Goal: Use online tool/utility: Utilize a website feature to perform a specific function

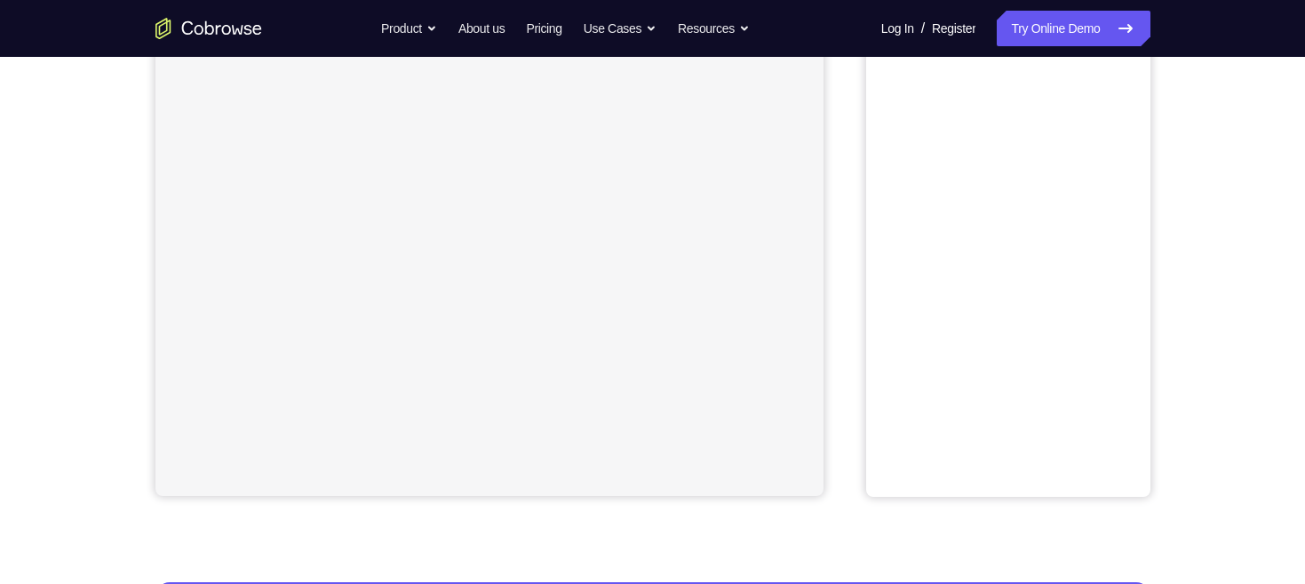
scroll to position [502, 0]
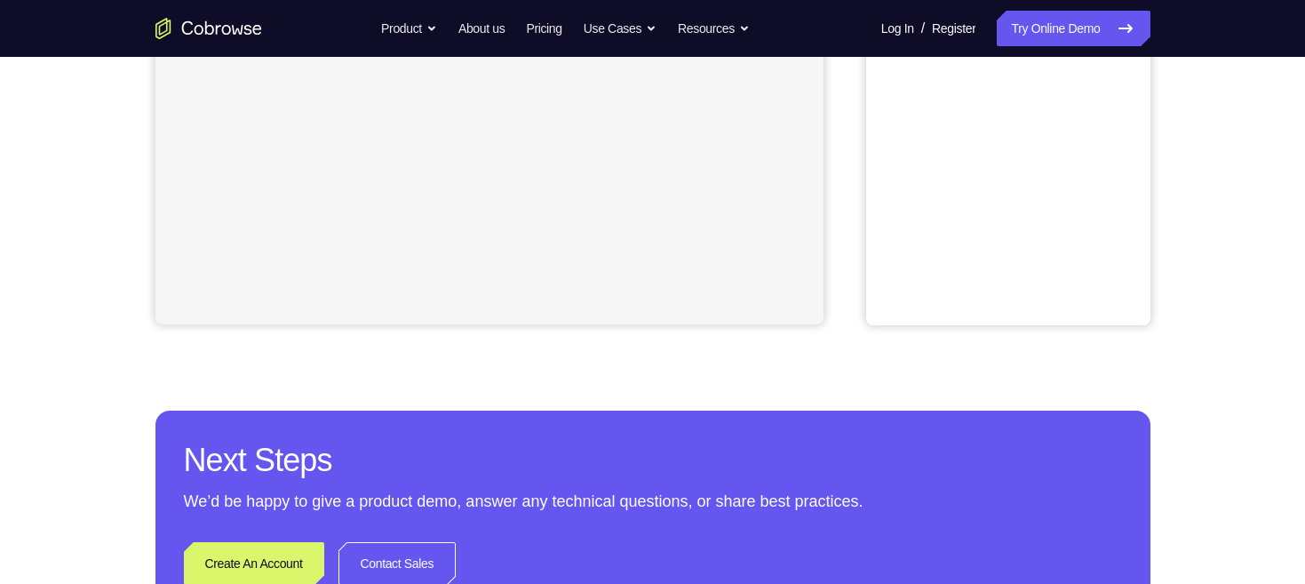
click at [1237, 354] on div "Your Support Agent Your Customer Web iOS Android Next Steps We’d be happy to gi…" at bounding box center [652, 141] width 1305 height 1172
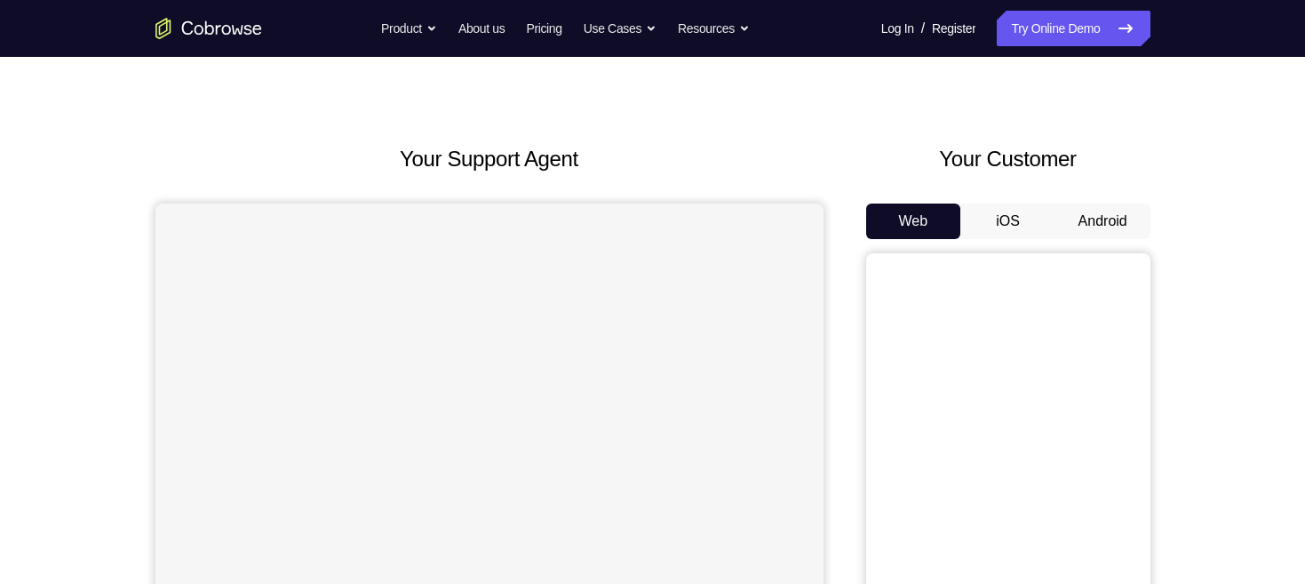
click at [1112, 203] on button "Android" at bounding box center [1102, 221] width 95 height 36
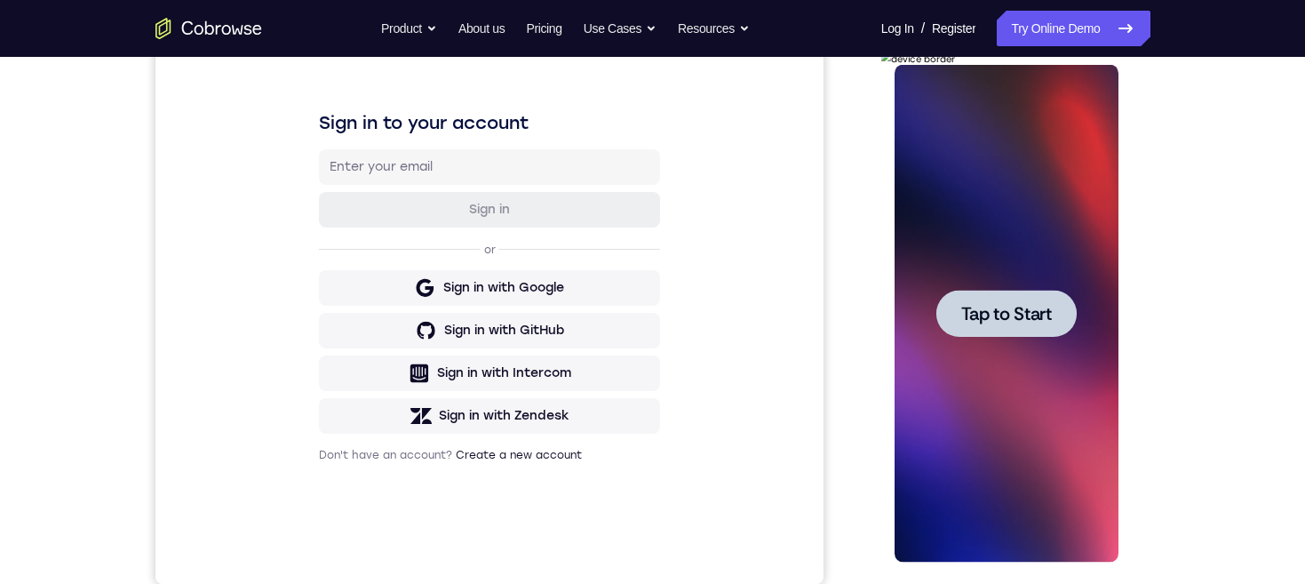
scroll to position [0, 0]
click at [1017, 324] on div at bounding box center [1006, 313] width 140 height 47
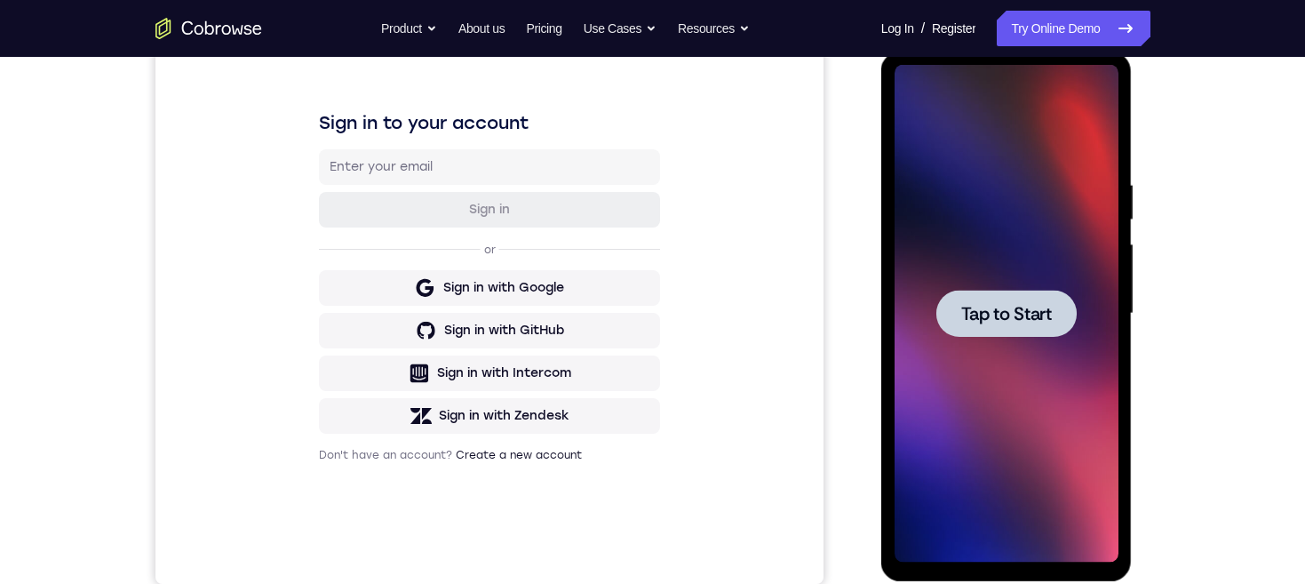
click at [1028, 305] on span "Tap to Start" at bounding box center [1006, 314] width 91 height 18
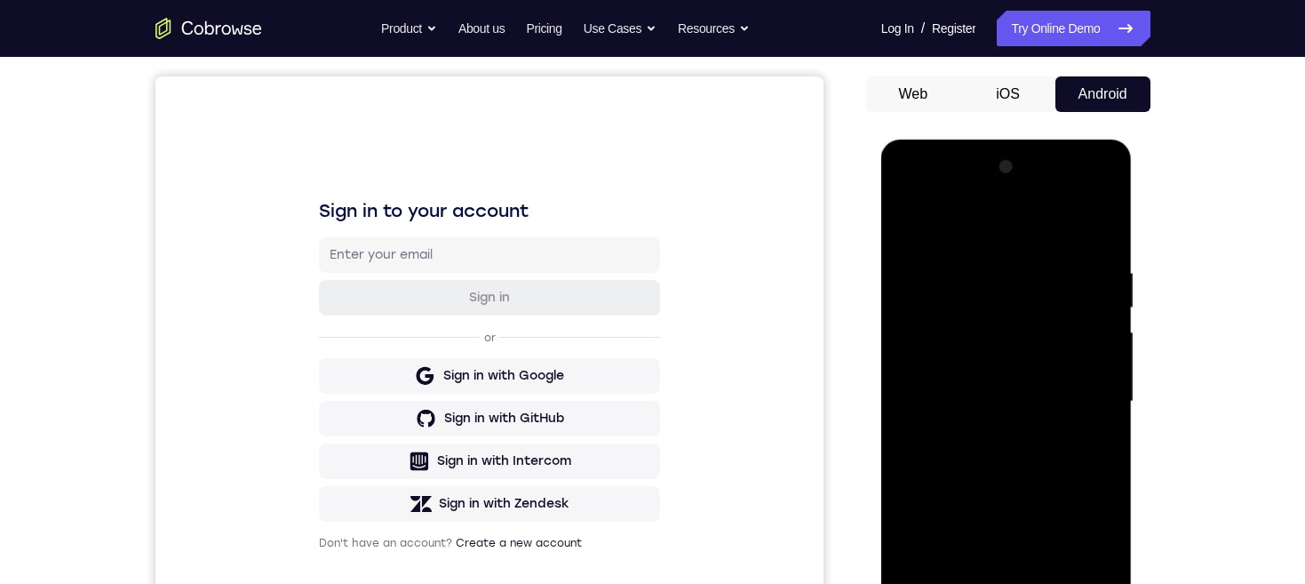
scroll to position [249, 0]
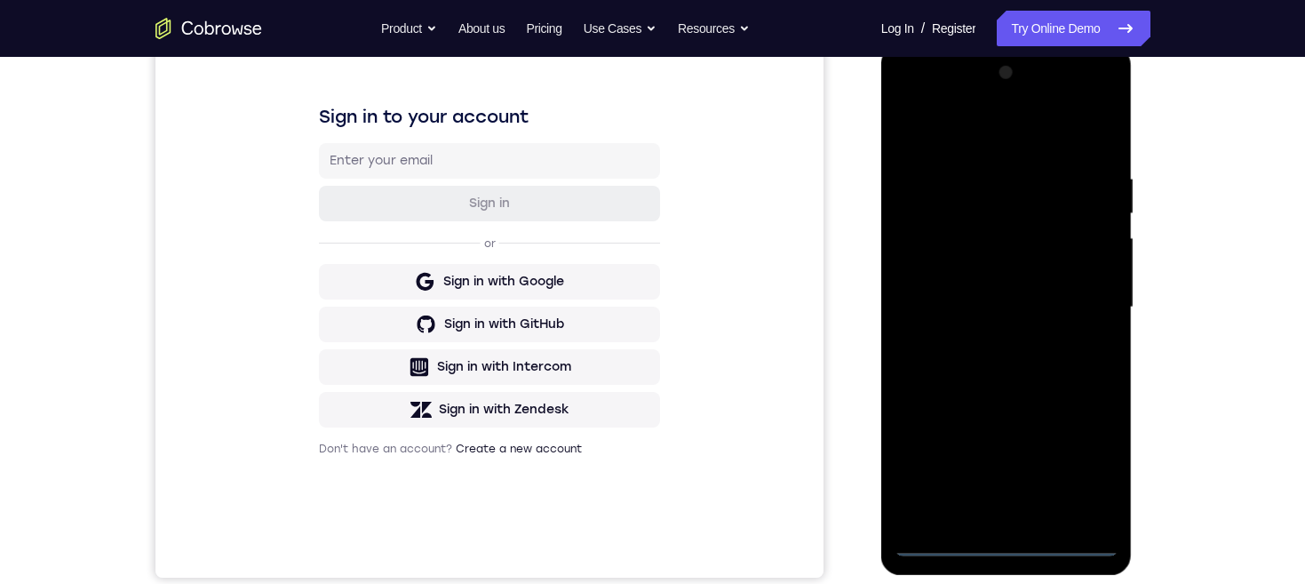
click at [1006, 545] on div at bounding box center [1006, 307] width 224 height 497
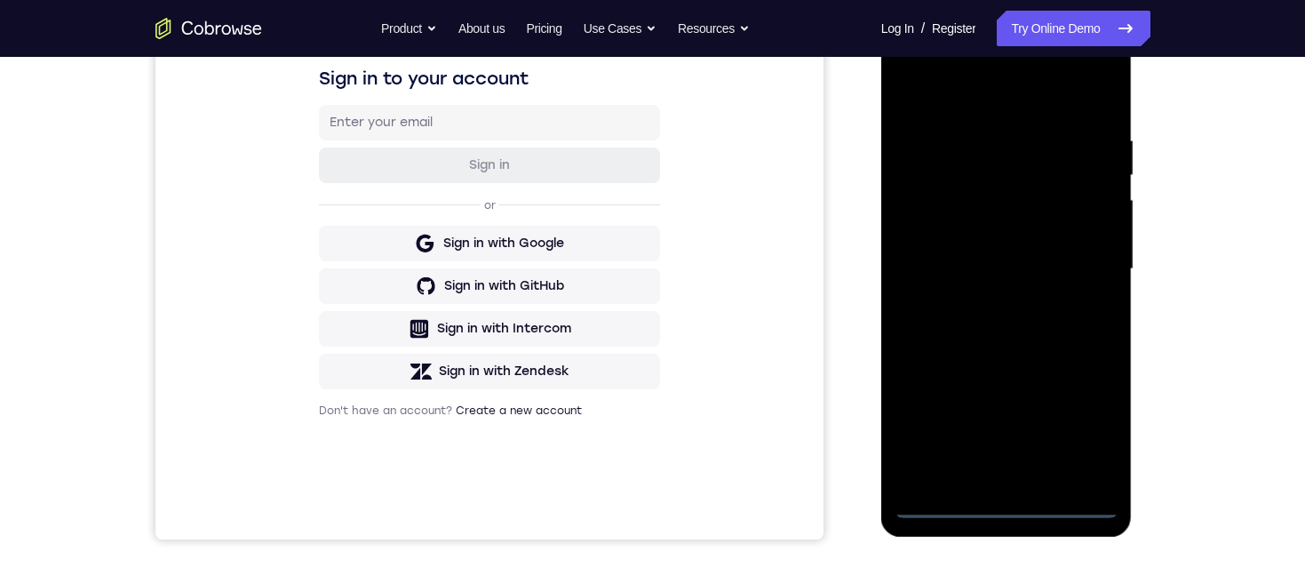
scroll to position [362, 0]
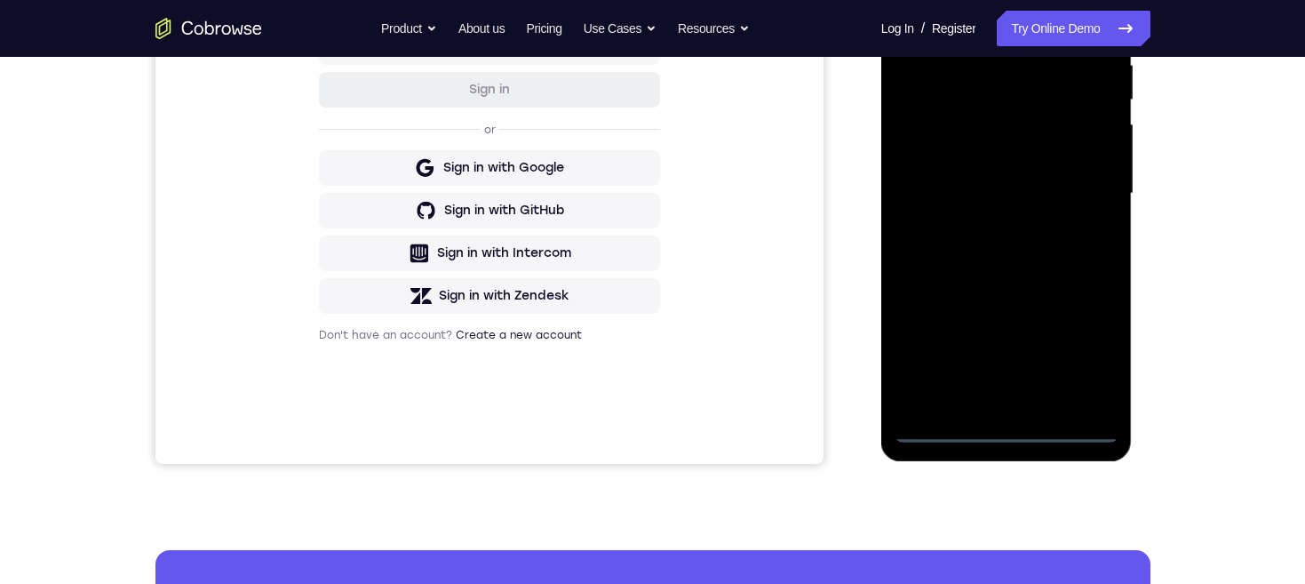
click at [1086, 352] on div at bounding box center [1006, 193] width 224 height 497
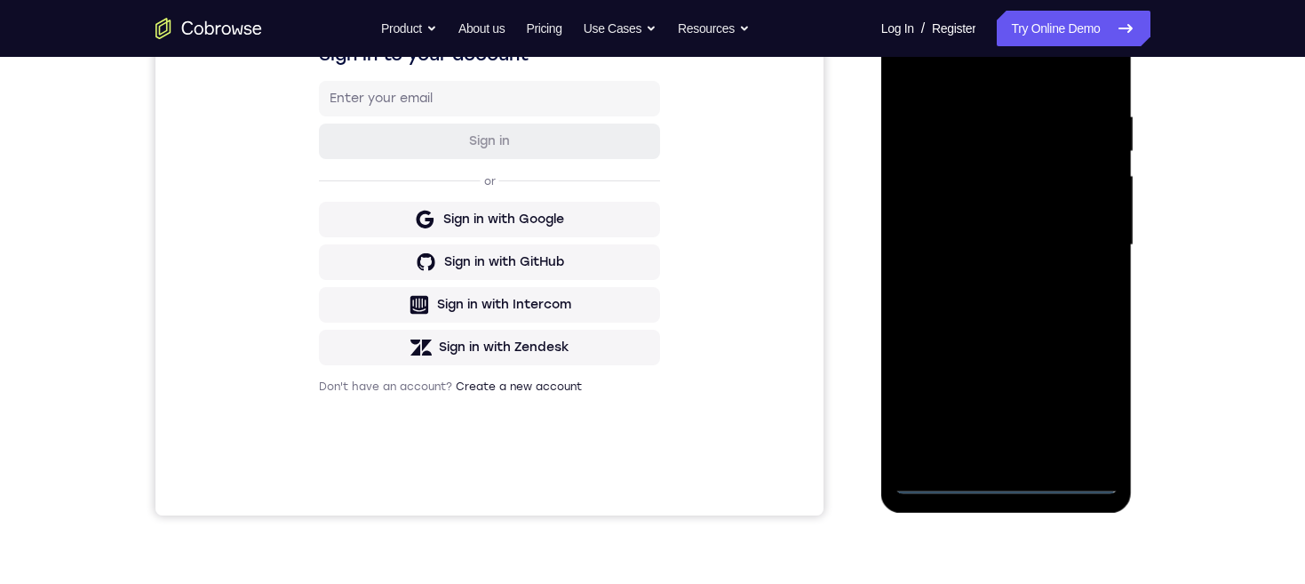
click at [1013, 79] on div at bounding box center [1006, 244] width 224 height 497
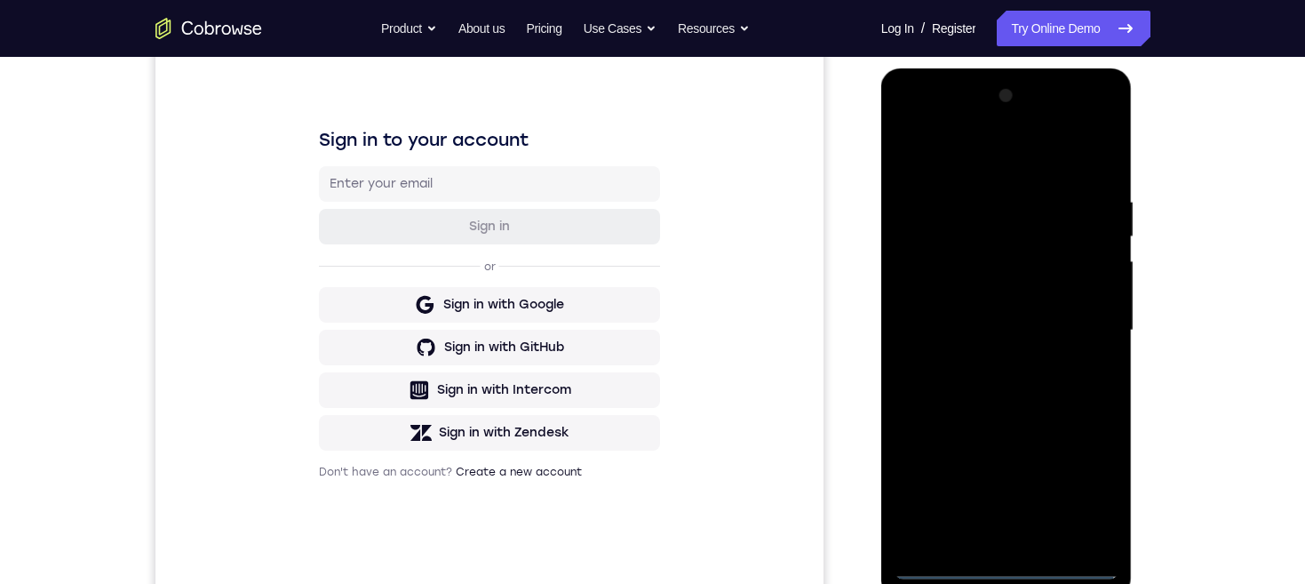
scroll to position [242, 0]
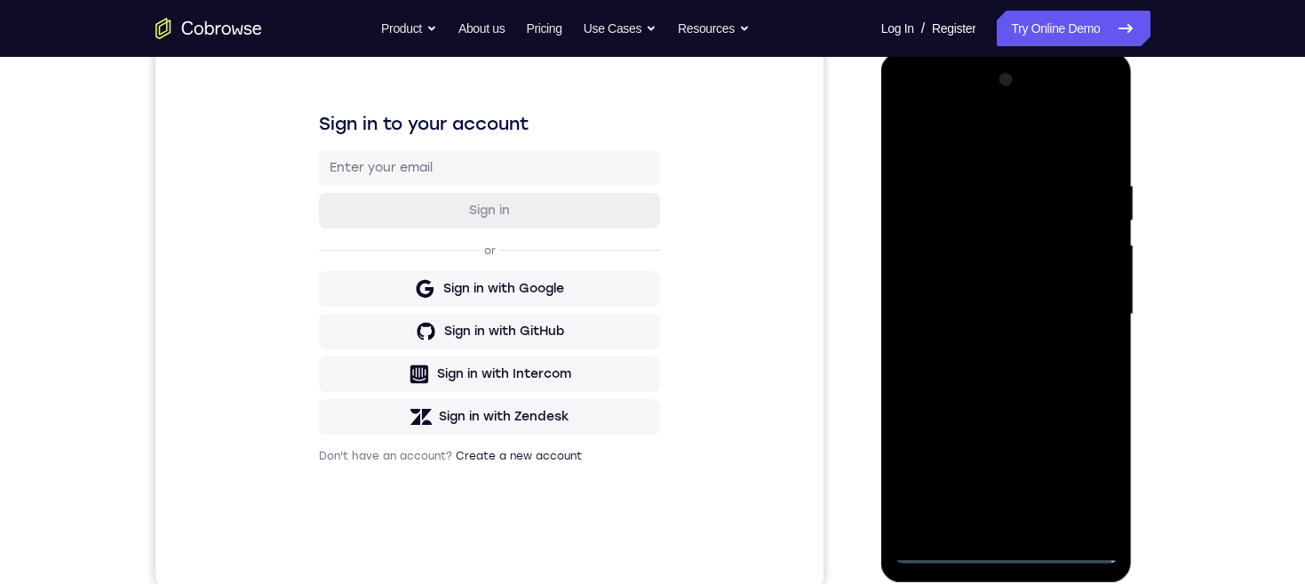
click at [1085, 300] on div at bounding box center [1006, 314] width 224 height 497
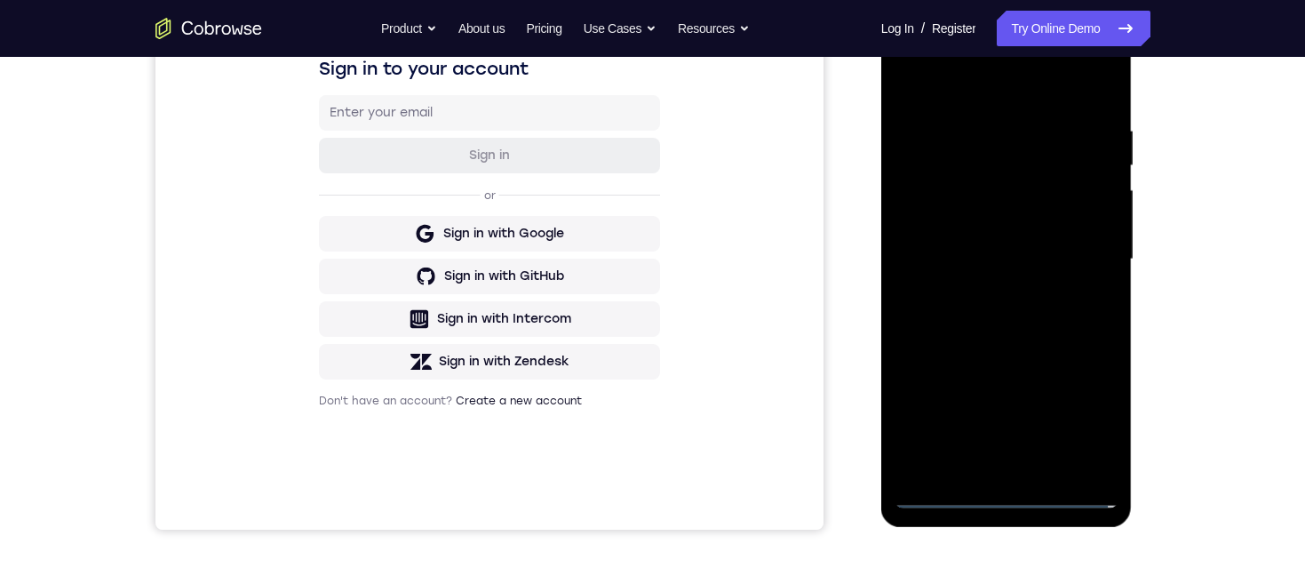
click at [985, 287] on div at bounding box center [1006, 259] width 224 height 497
click at [1045, 238] on div at bounding box center [1006, 259] width 224 height 497
click at [1002, 215] on div at bounding box center [1006, 259] width 224 height 497
click at [1022, 262] on div at bounding box center [1006, 259] width 224 height 497
click at [1059, 315] on div at bounding box center [1006, 259] width 224 height 497
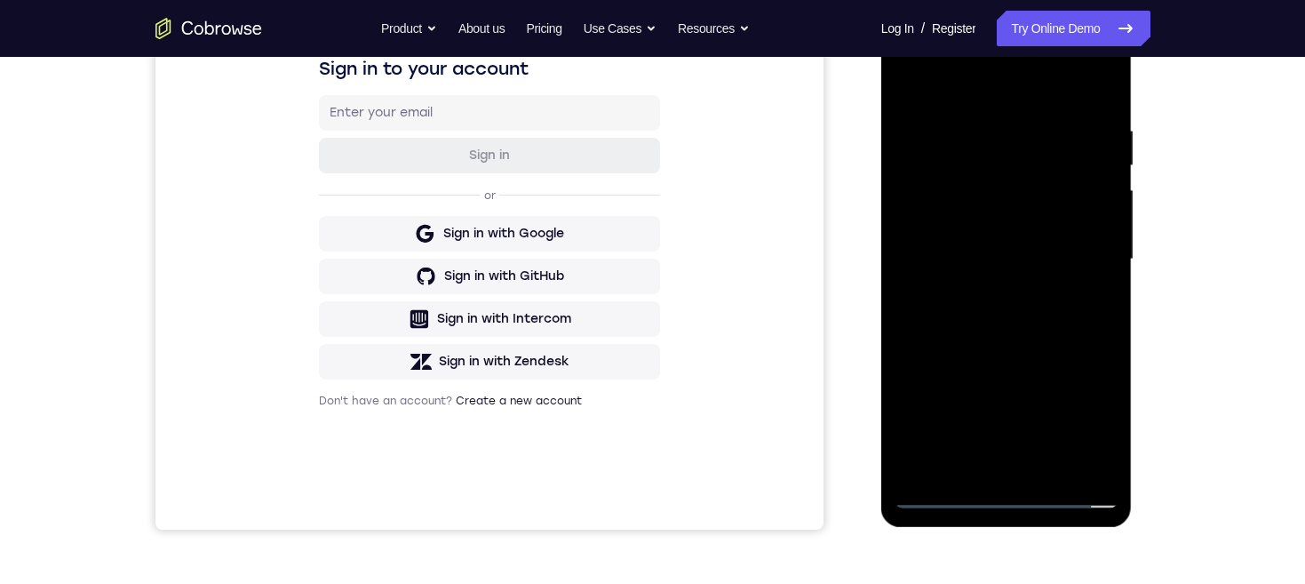
click at [1093, 283] on div at bounding box center [1006, 259] width 224 height 497
click at [1041, 259] on div at bounding box center [1006, 259] width 224 height 497
click at [1055, 307] on div at bounding box center [1006, 259] width 224 height 497
click at [1024, 283] on div at bounding box center [1006, 259] width 224 height 497
click at [1037, 265] on div at bounding box center [1006, 259] width 224 height 497
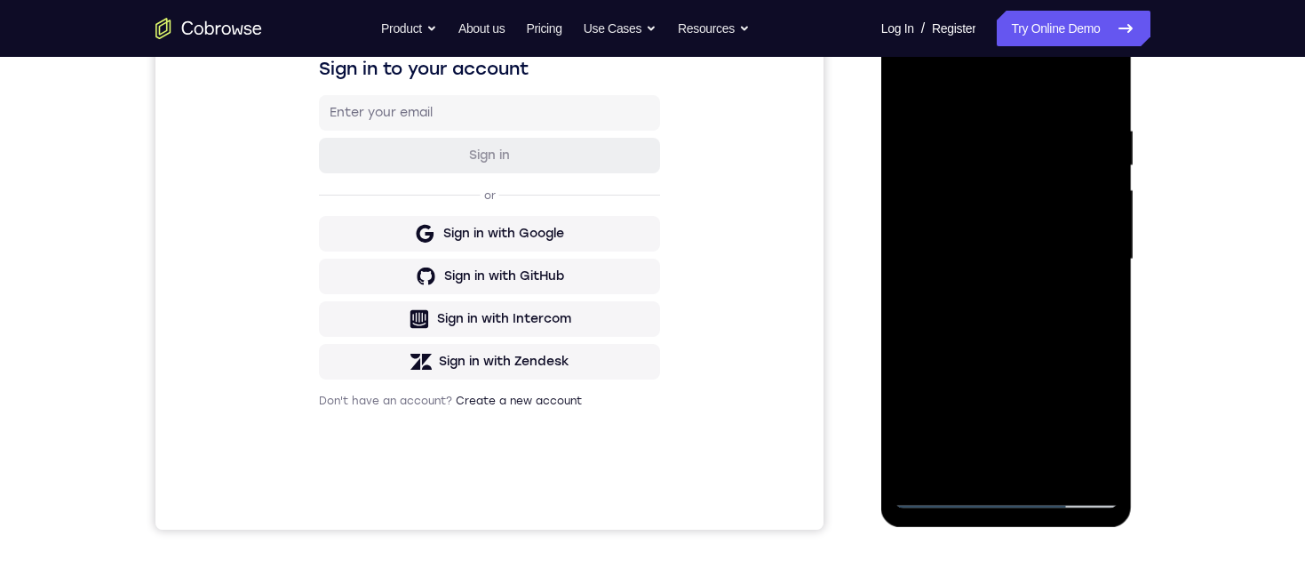
click at [1028, 318] on div at bounding box center [1006, 259] width 224 height 497
click at [996, 256] on div at bounding box center [1006, 259] width 224 height 497
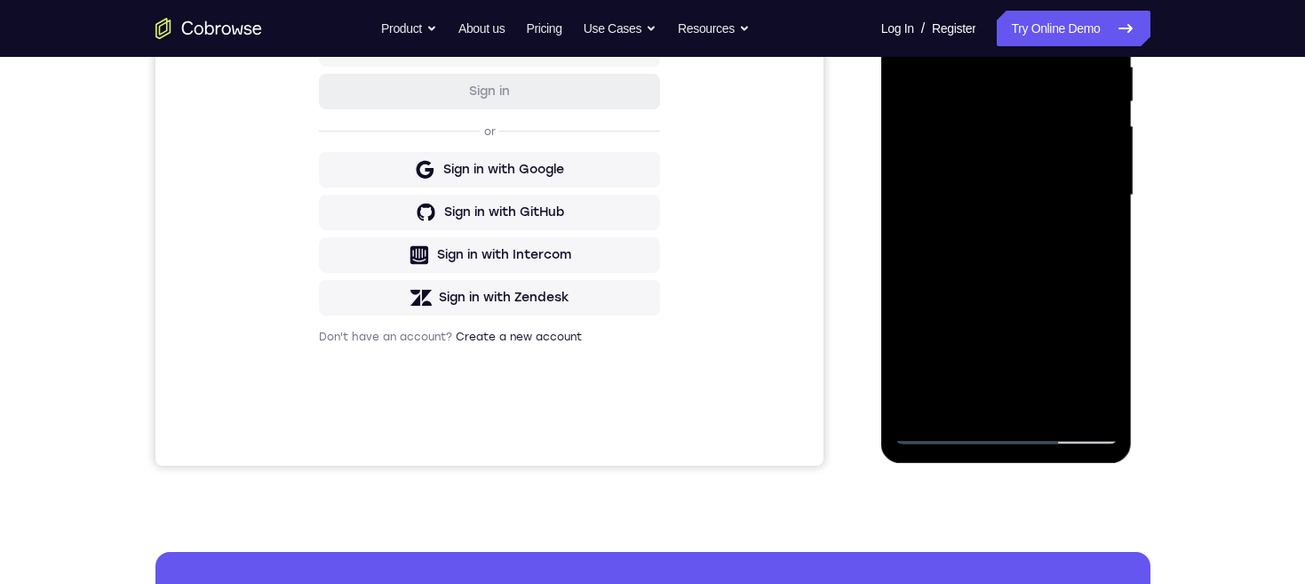
click at [1011, 428] on div at bounding box center [1006, 195] width 224 height 497
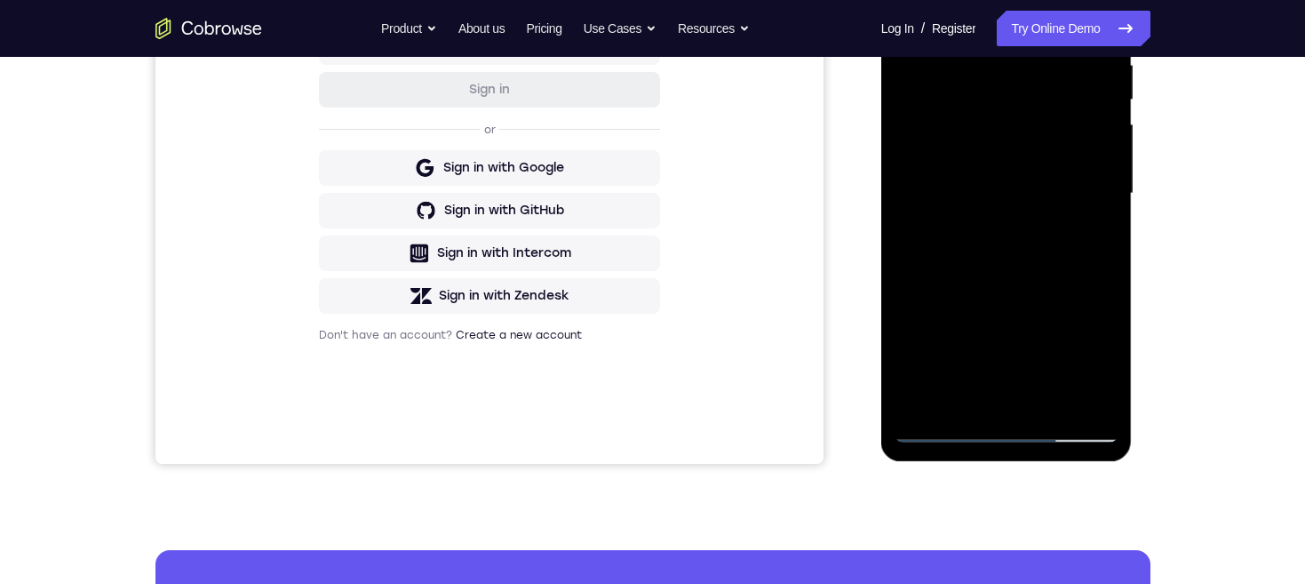
click at [932, 175] on div at bounding box center [1006, 193] width 224 height 497
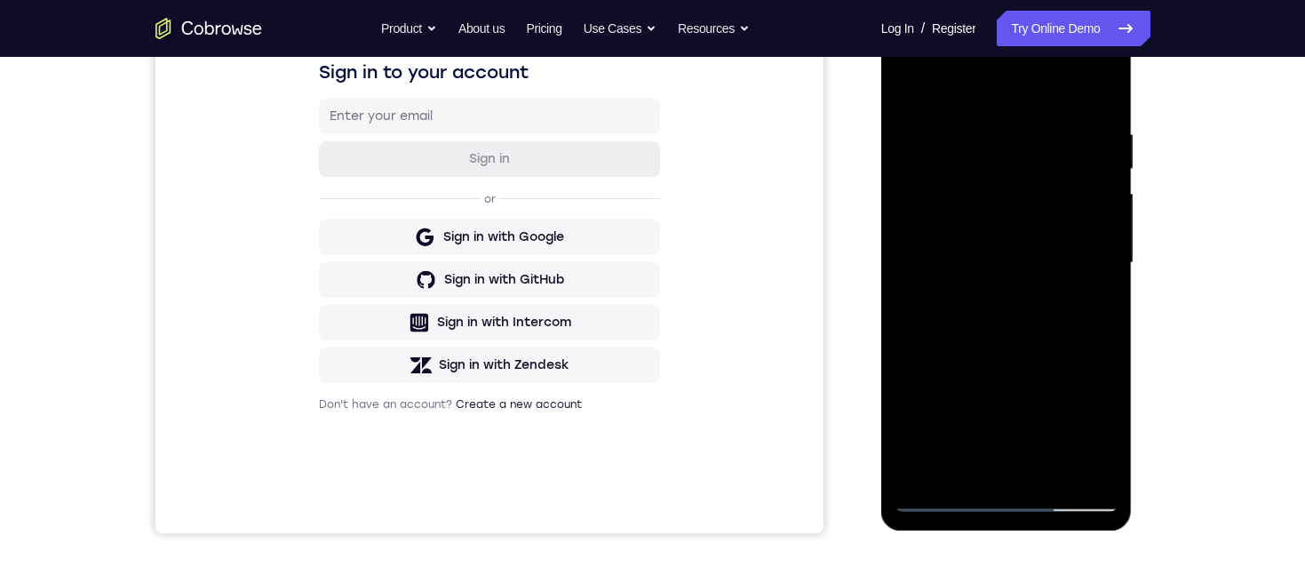
click at [1040, 311] on div at bounding box center [1006, 262] width 224 height 497
click at [1019, 476] on div at bounding box center [1006, 262] width 224 height 497
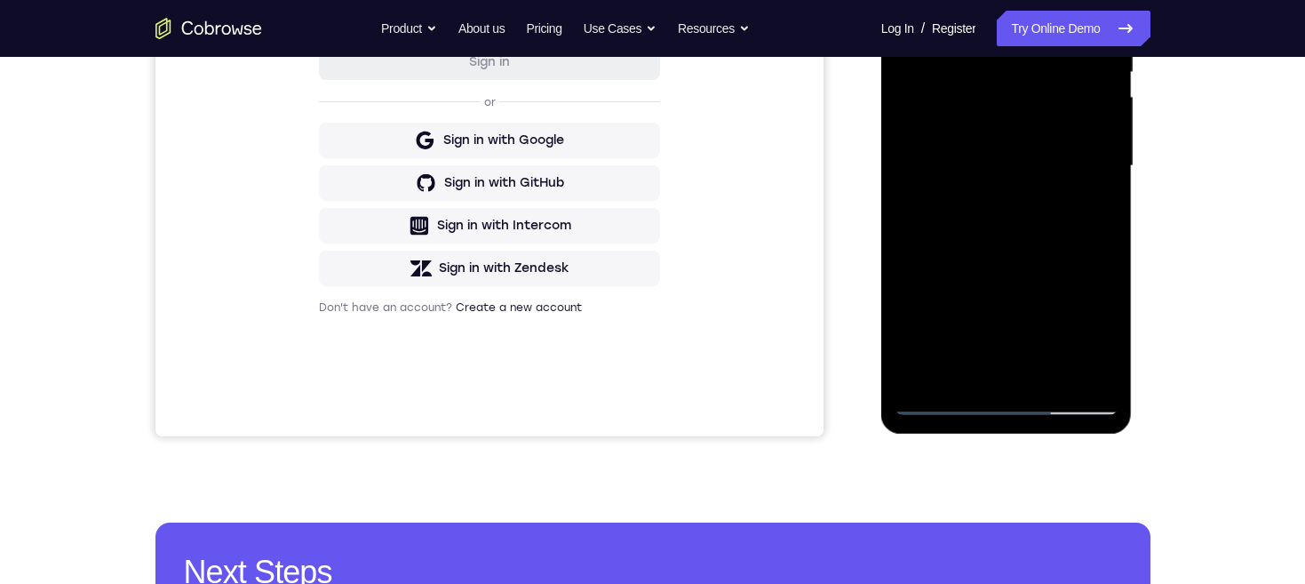
click at [1004, 110] on div at bounding box center [1006, 165] width 224 height 497
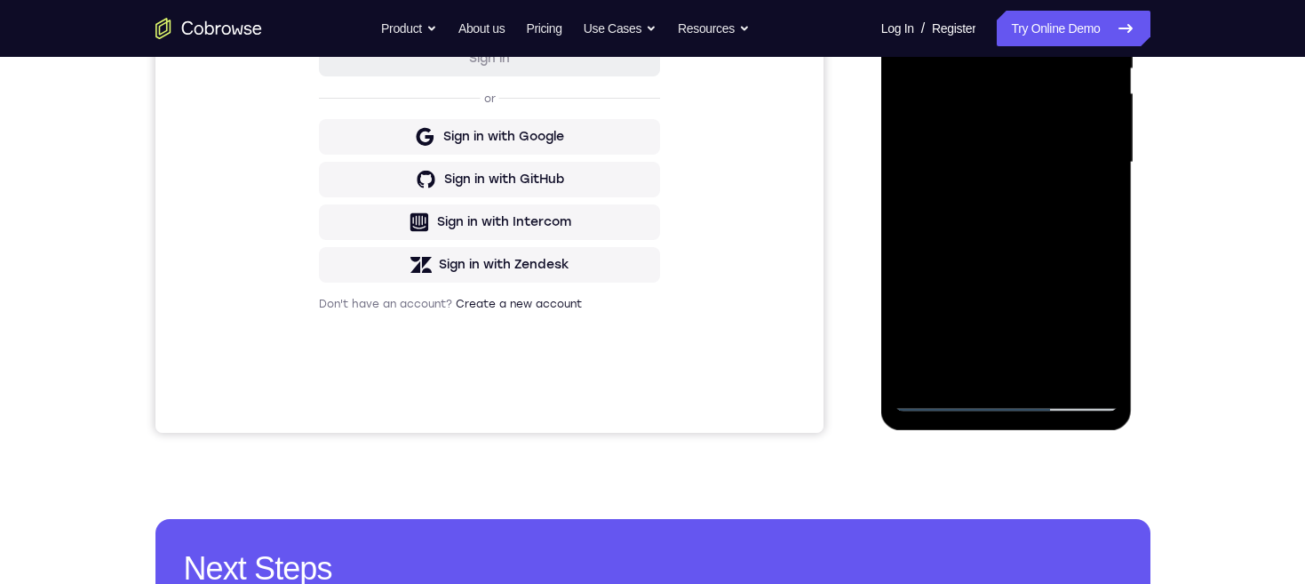
scroll to position [275, 0]
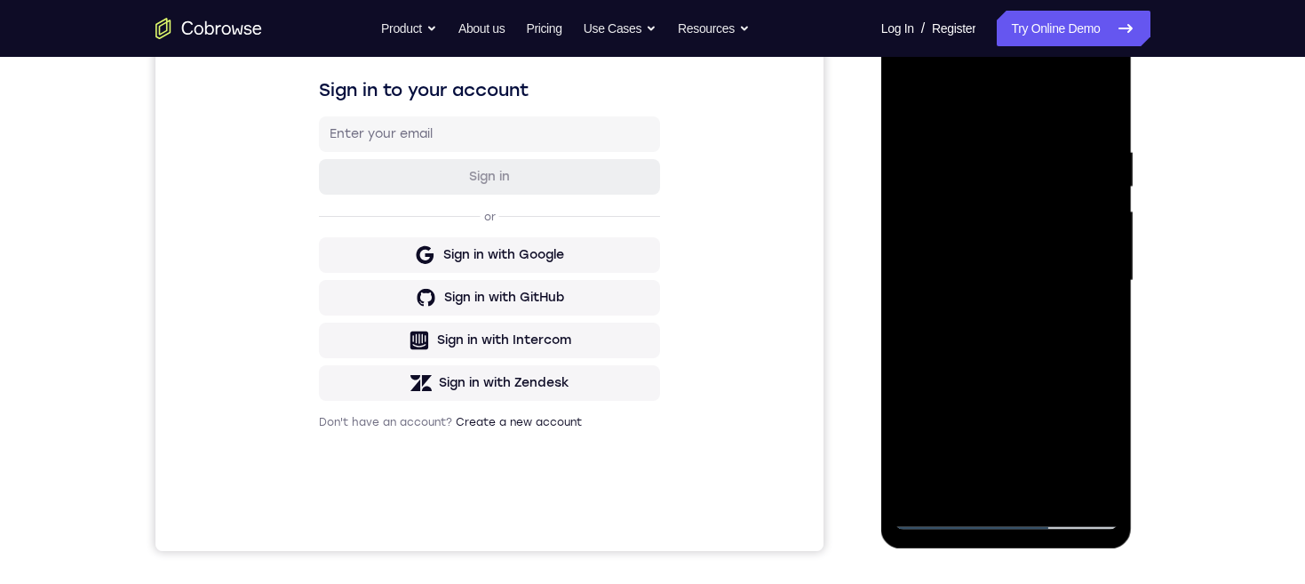
click at [1013, 158] on div at bounding box center [1006, 280] width 224 height 497
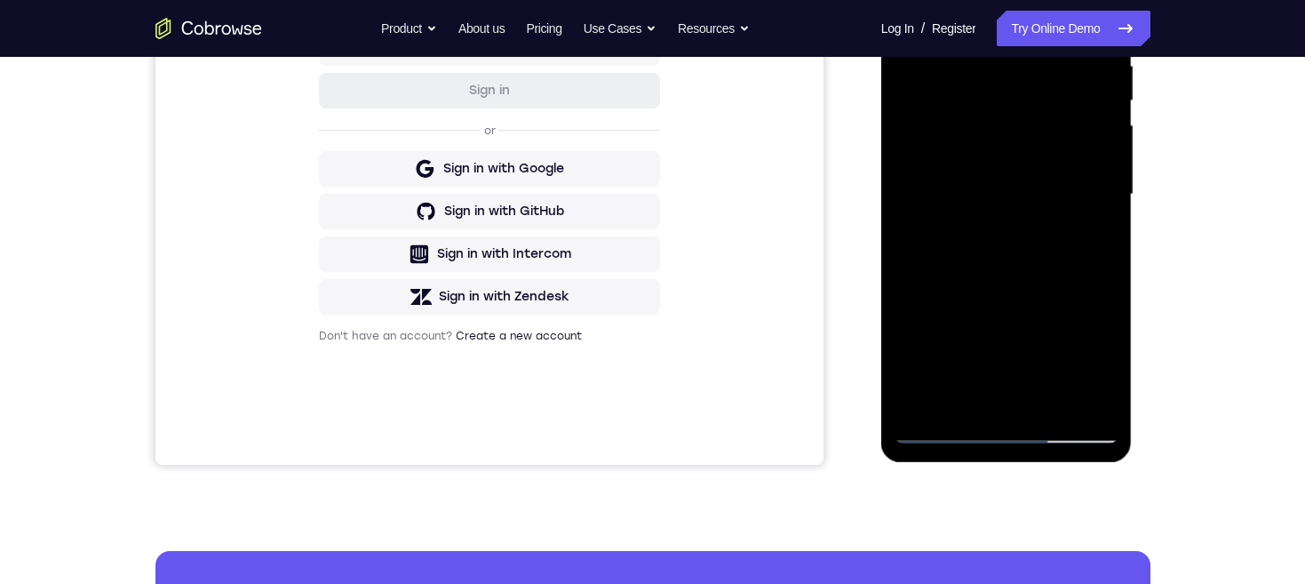
scroll to position [352, 0]
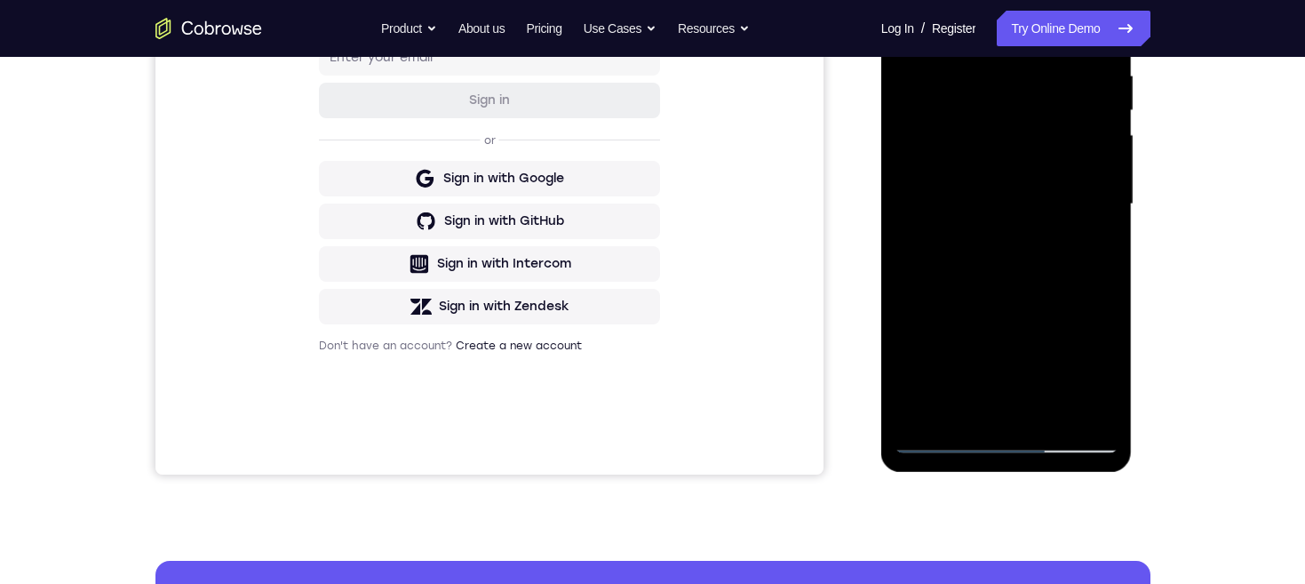
click at [1011, 139] on div at bounding box center [1006, 204] width 224 height 497
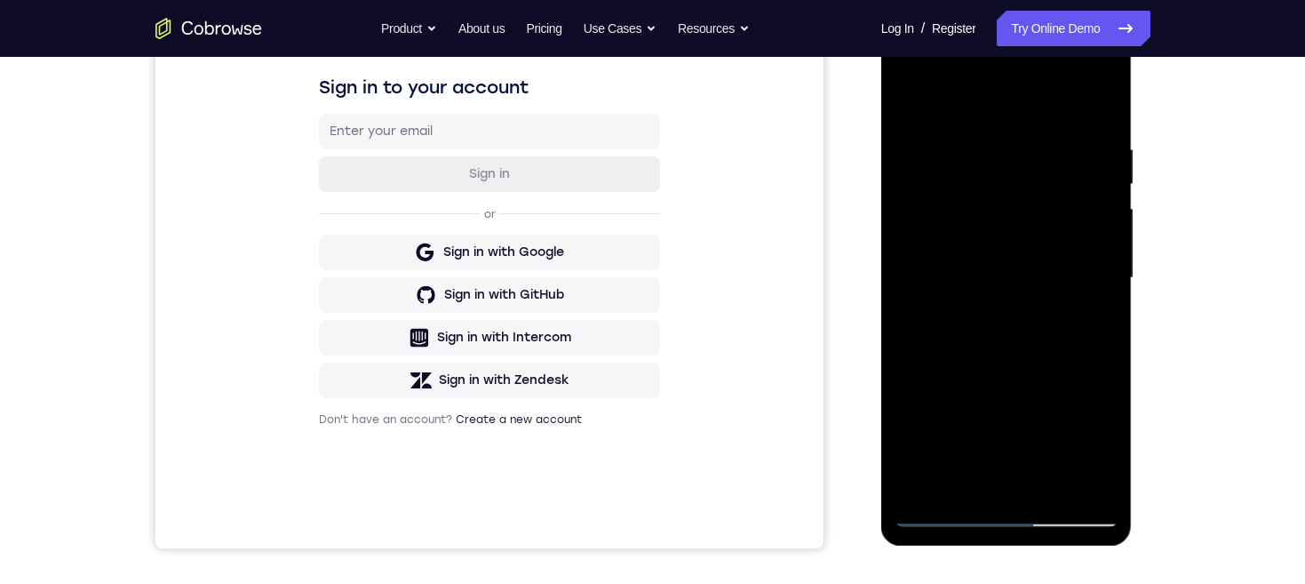
click at [1091, 316] on div at bounding box center [1006, 277] width 224 height 497
click at [1084, 475] on div at bounding box center [1006, 277] width 224 height 497
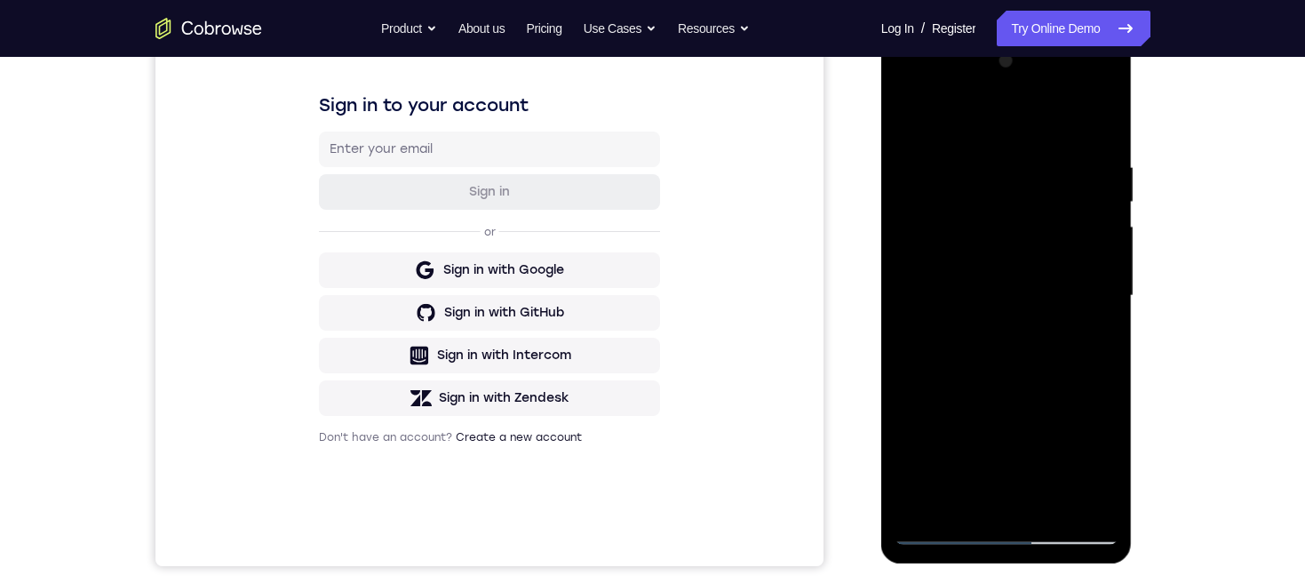
scroll to position [281, 0]
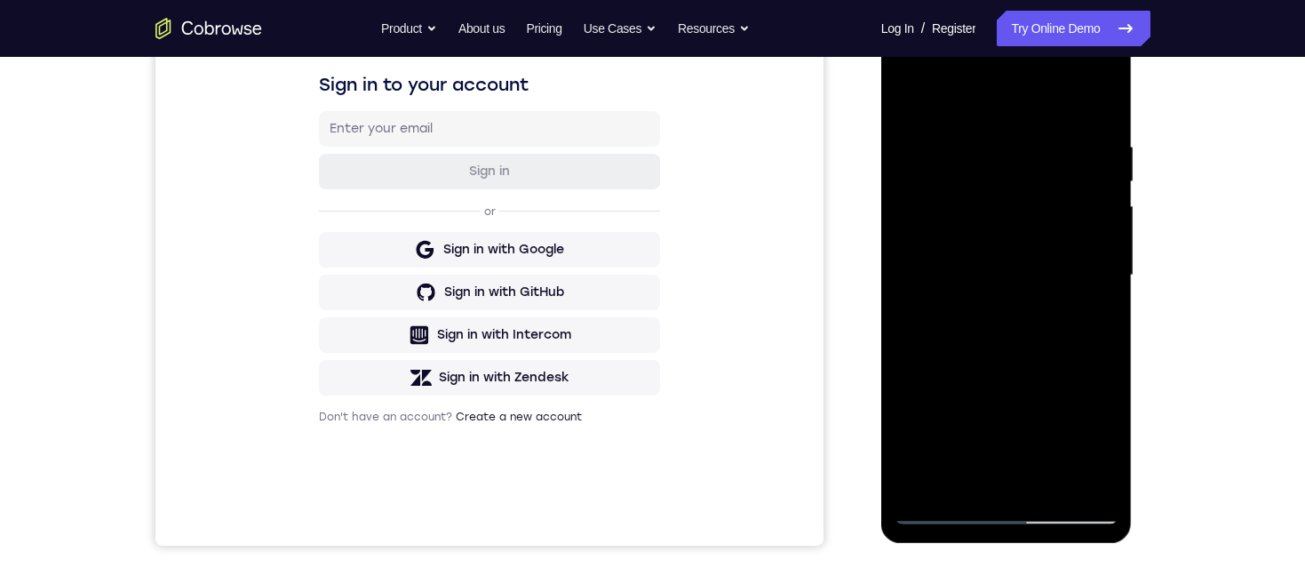
click at [1093, 479] on div at bounding box center [1006, 275] width 224 height 497
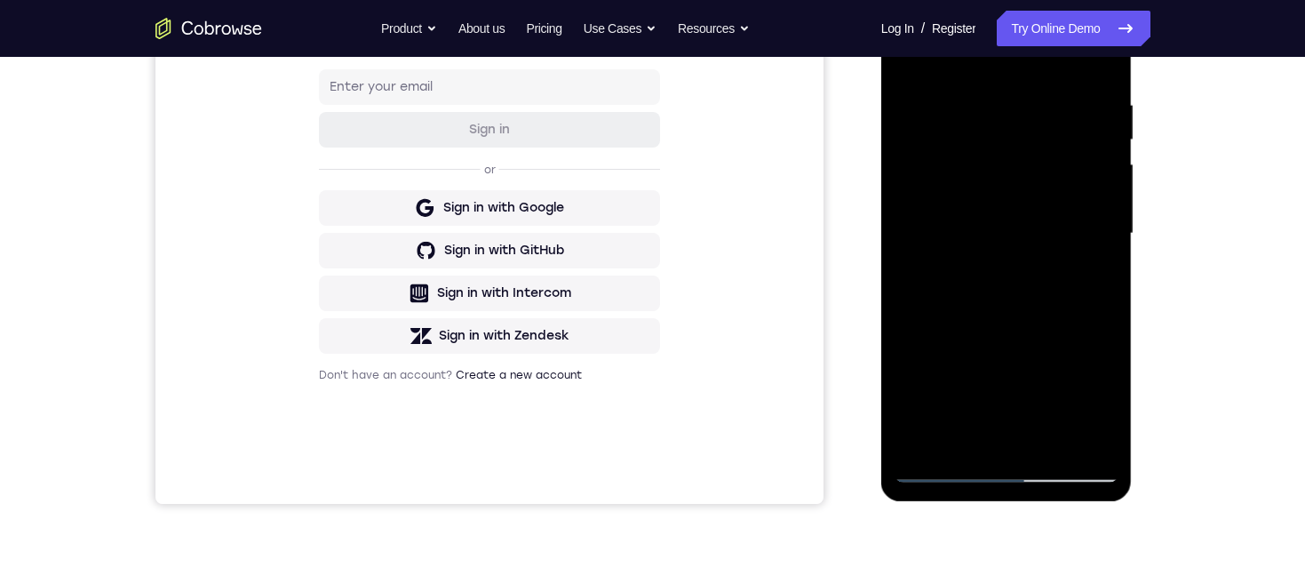
click at [1021, 439] on div at bounding box center [1006, 233] width 224 height 497
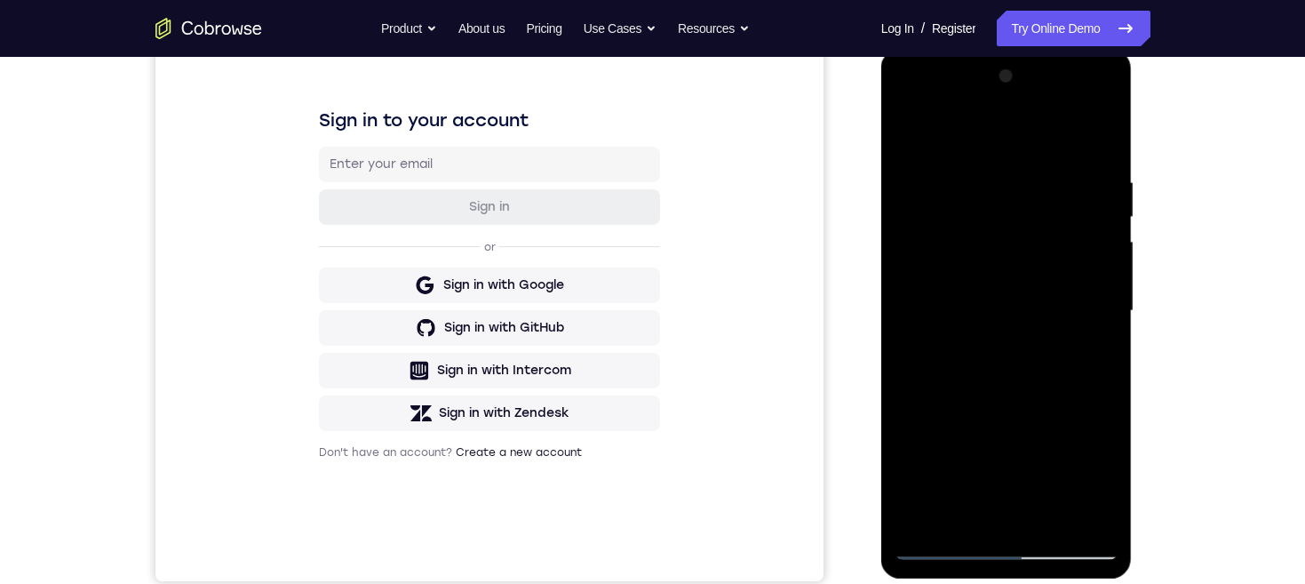
click at [1091, 303] on div at bounding box center [1006, 310] width 224 height 497
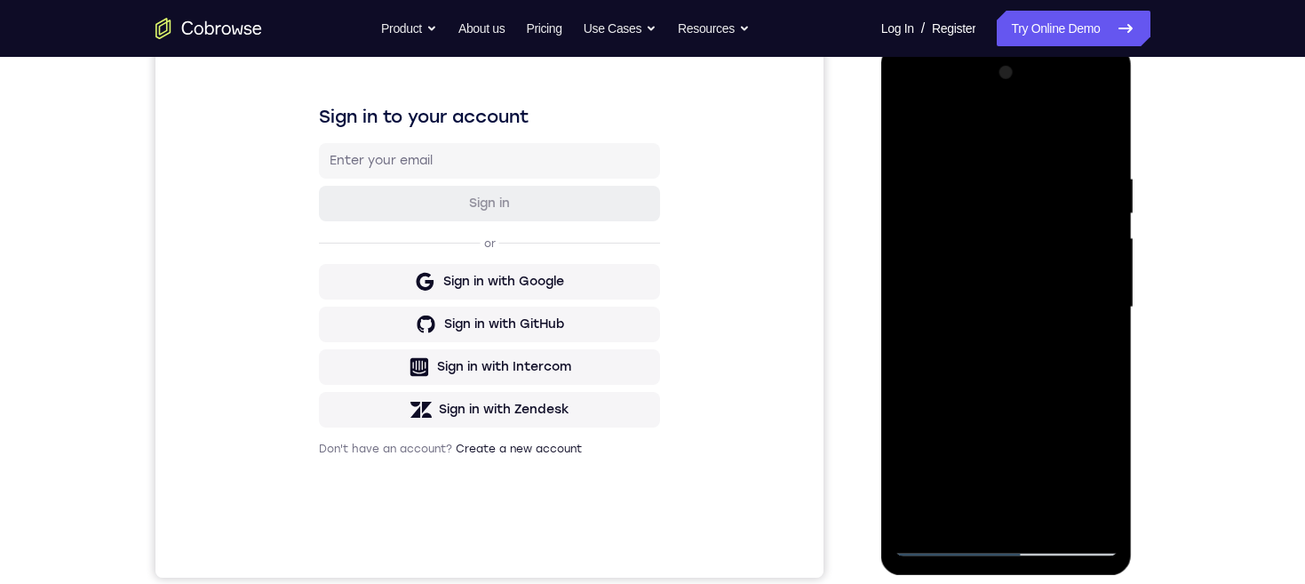
click at [1020, 239] on div at bounding box center [1006, 307] width 224 height 497
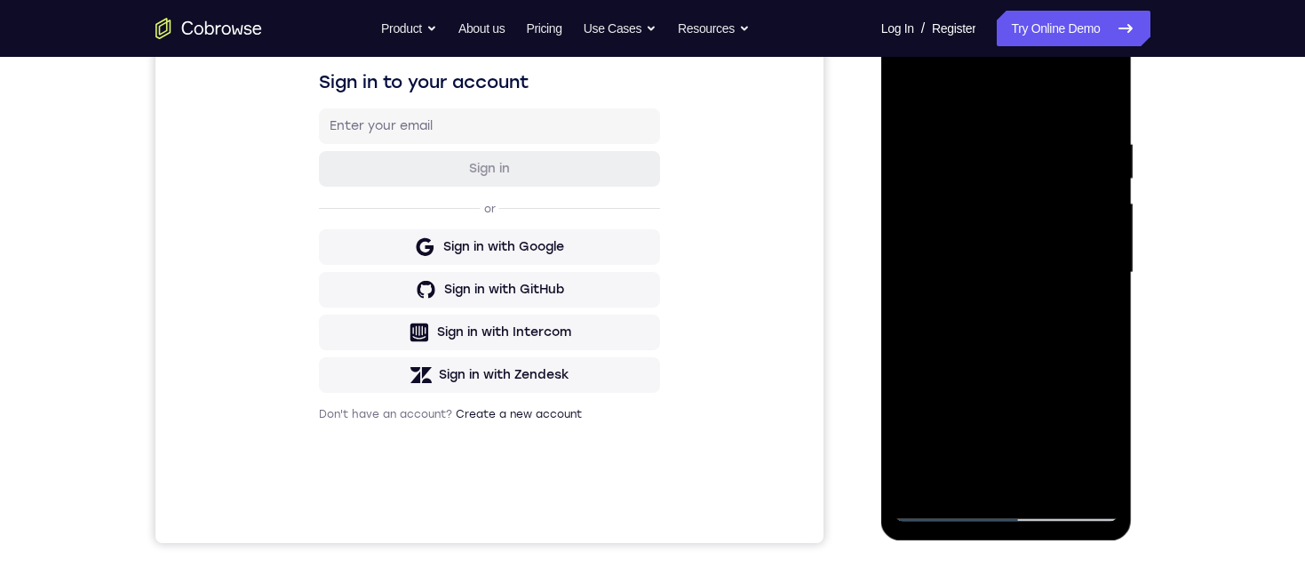
scroll to position [305, 0]
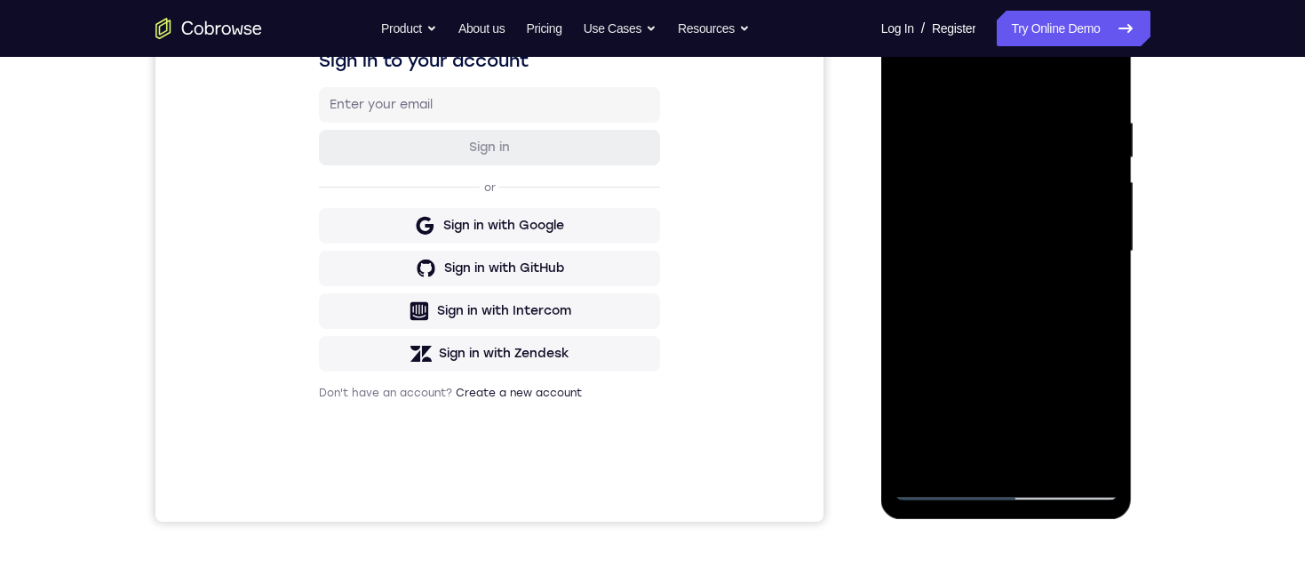
click at [924, 264] on div at bounding box center [1006, 251] width 224 height 497
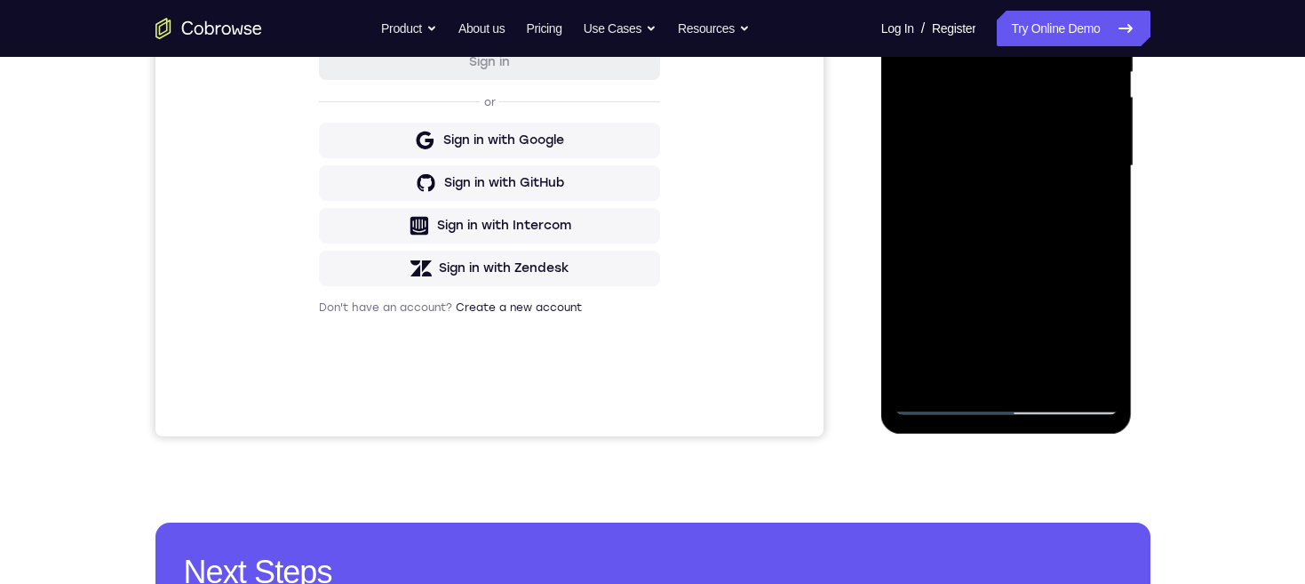
click at [1005, 400] on div at bounding box center [1006, 165] width 224 height 497
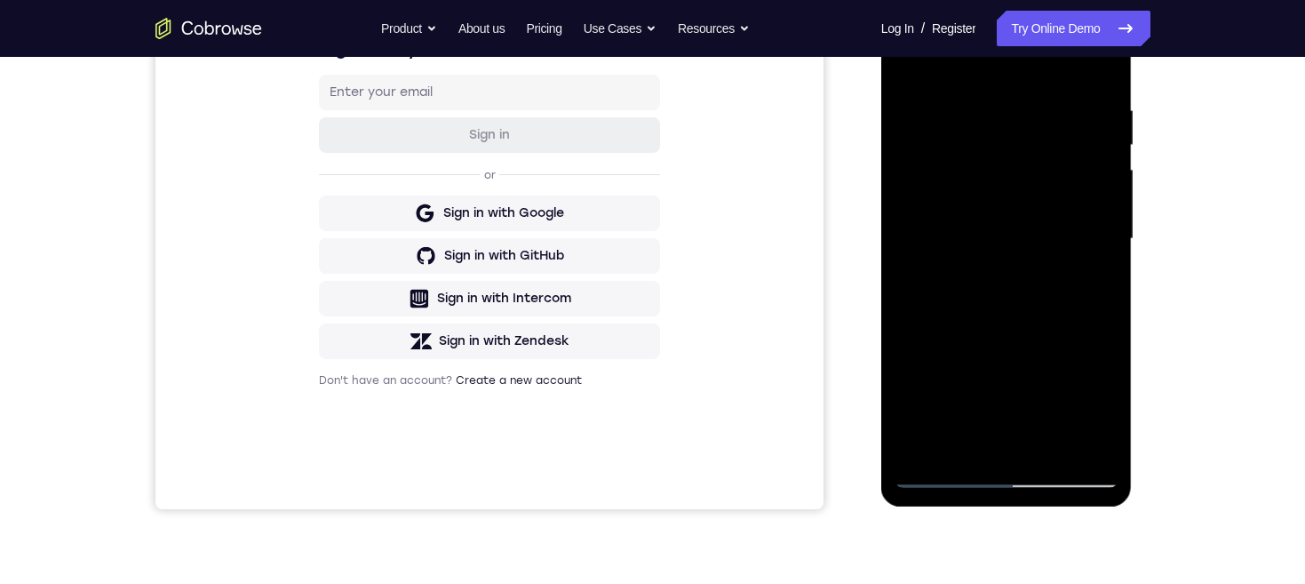
click at [1091, 388] on div at bounding box center [1006, 238] width 224 height 497
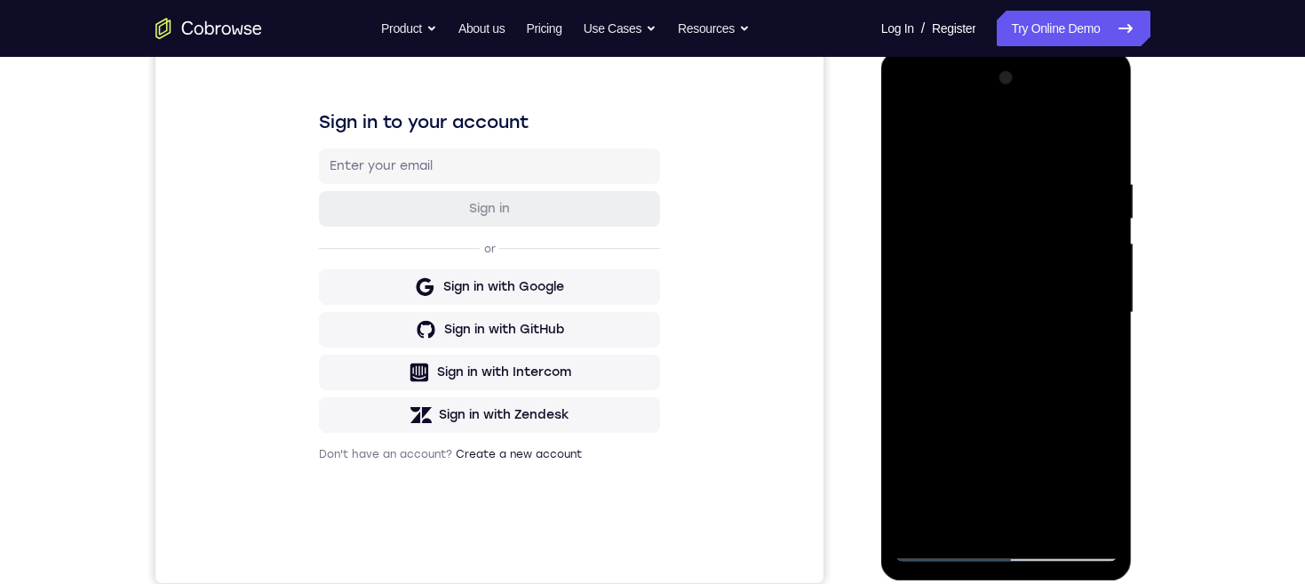
click at [1024, 305] on div at bounding box center [1006, 312] width 224 height 497
click at [1021, 387] on div at bounding box center [1006, 312] width 224 height 497
click at [1023, 360] on div at bounding box center [1006, 312] width 224 height 497
click at [1021, 363] on div at bounding box center [1006, 312] width 224 height 497
click at [1049, 355] on div at bounding box center [1006, 312] width 224 height 497
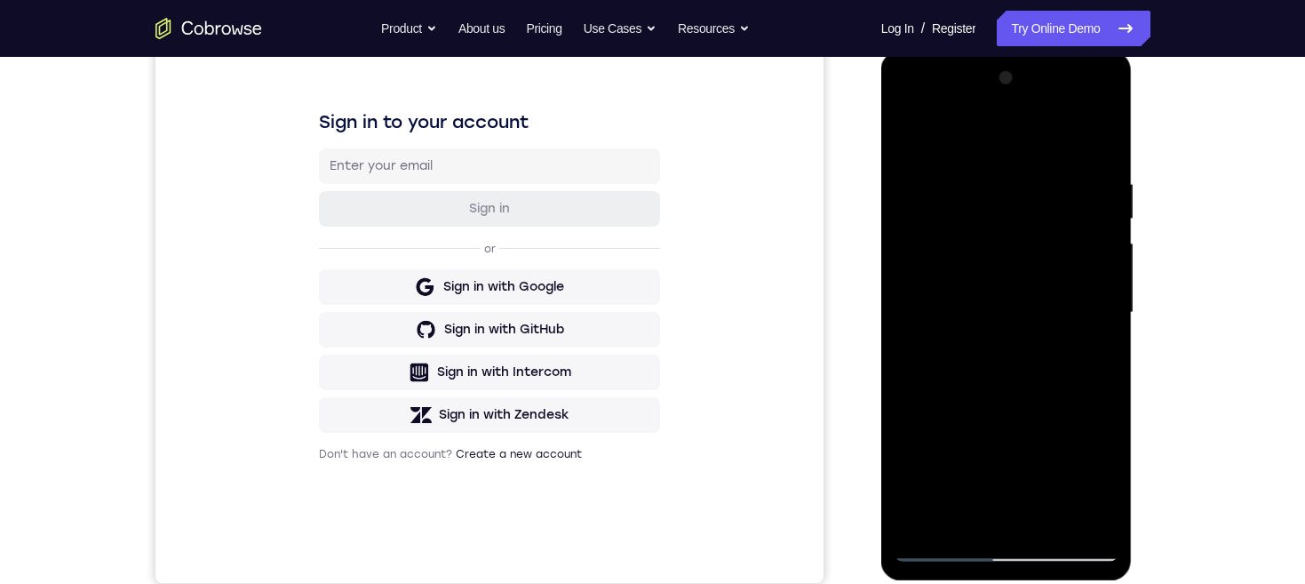
click at [1017, 355] on div at bounding box center [1006, 312] width 224 height 497
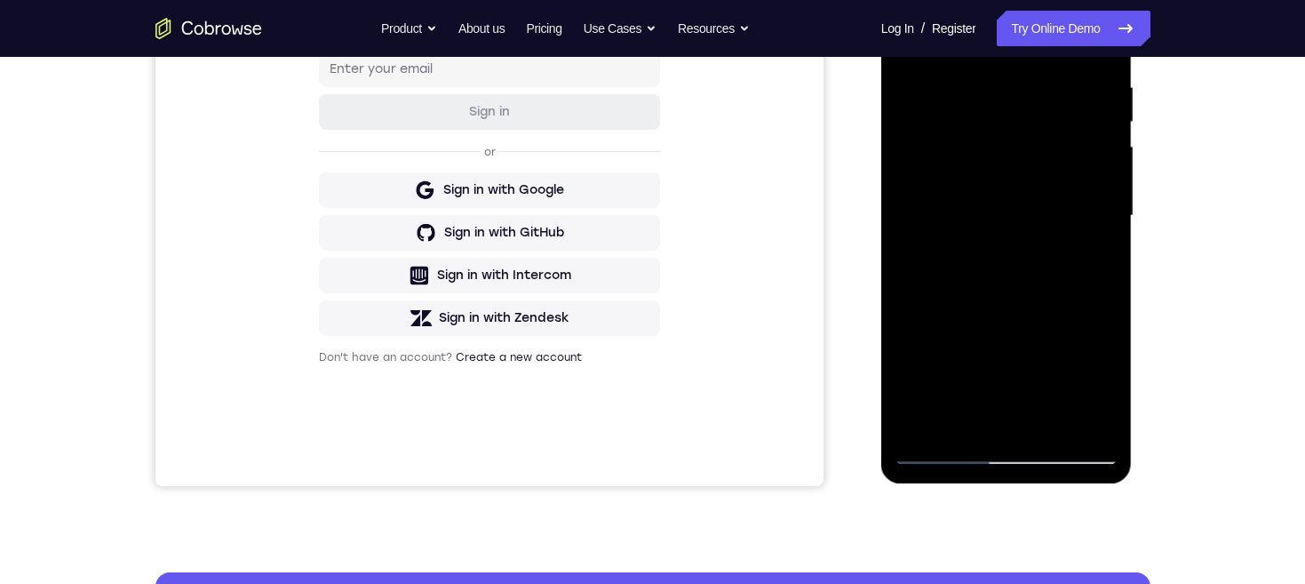
click at [1065, 453] on div at bounding box center [1006, 215] width 224 height 497
click at [1004, 280] on div at bounding box center [1006, 214] width 224 height 497
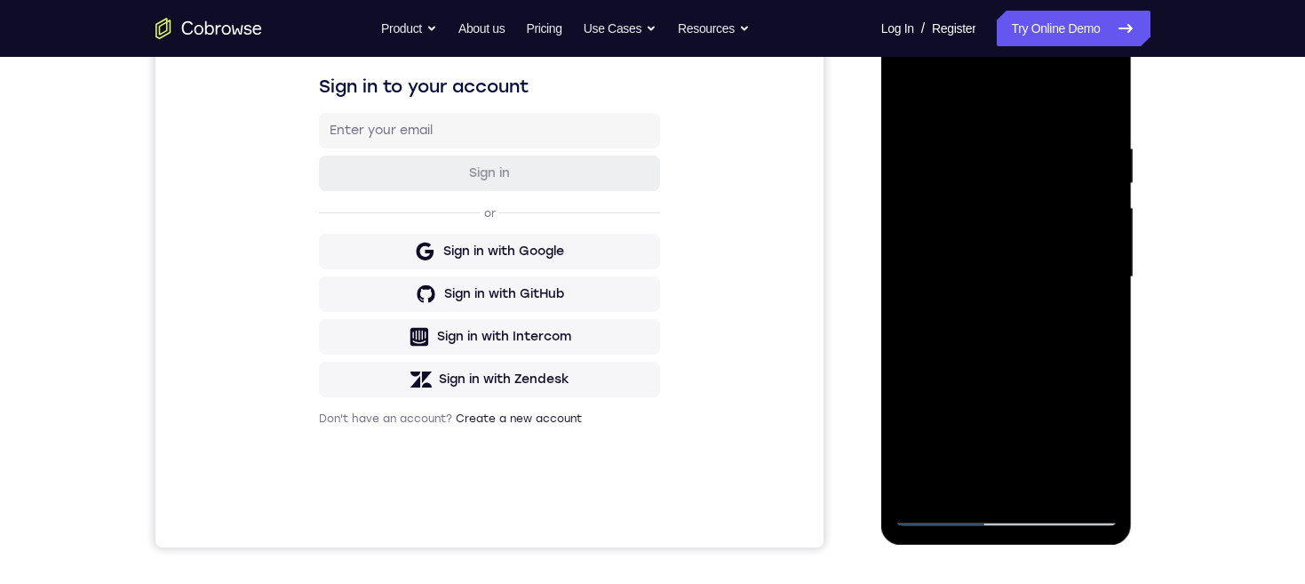
click at [914, 74] on div at bounding box center [1006, 276] width 224 height 497
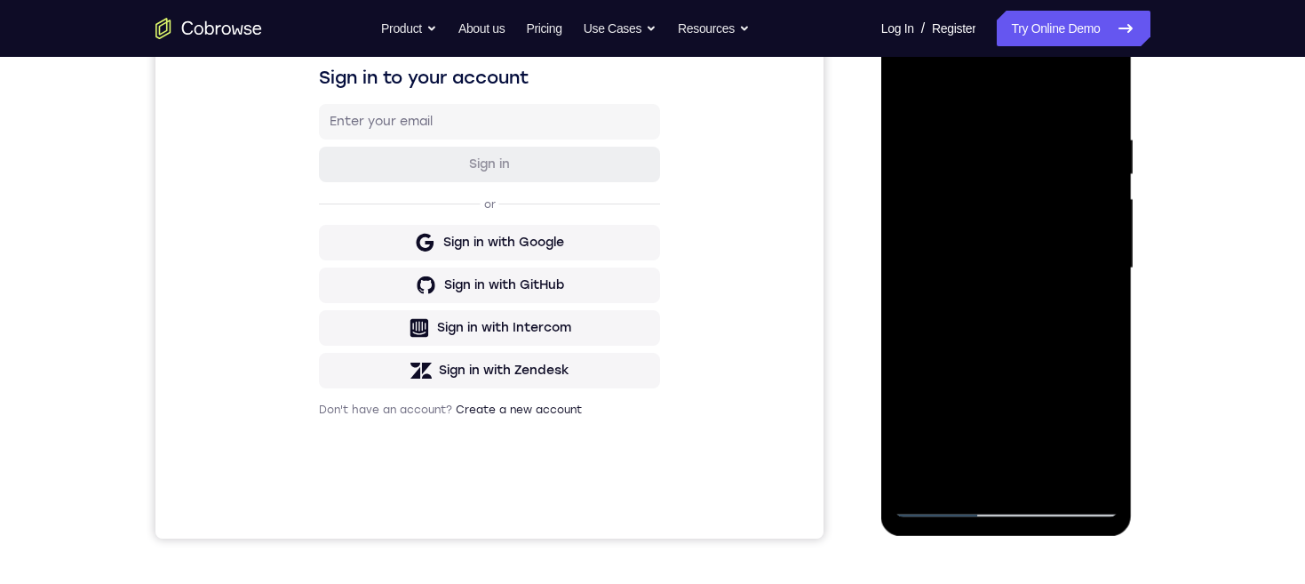
scroll to position [302, 0]
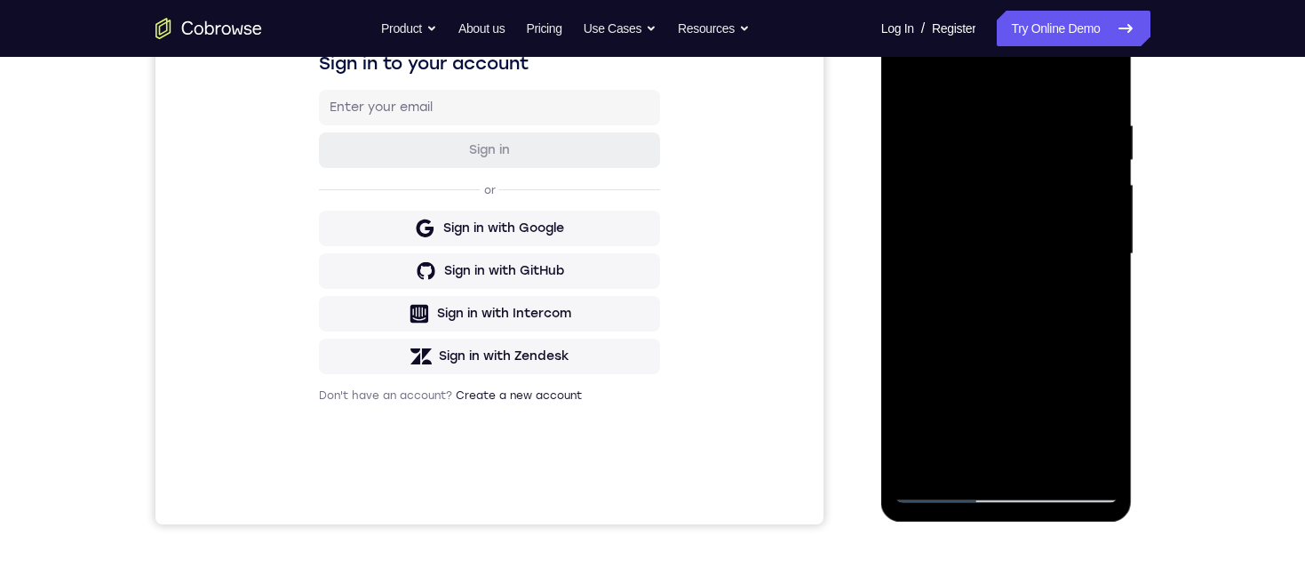
click at [1074, 486] on div at bounding box center [1006, 253] width 224 height 497
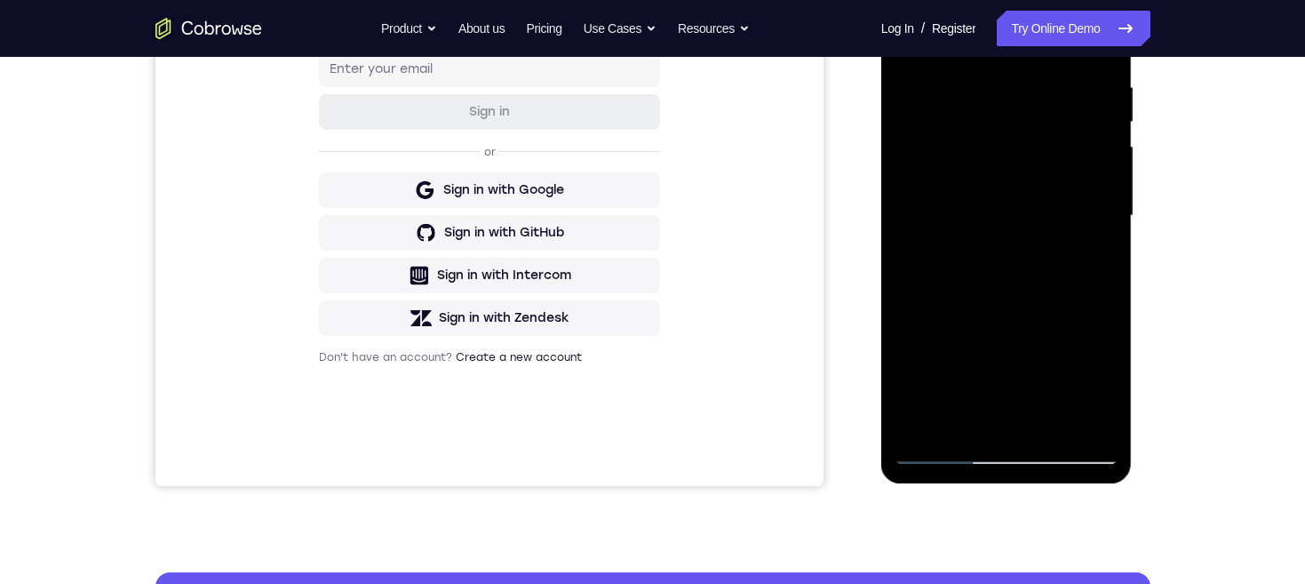
click at [1021, 144] on div at bounding box center [1006, 215] width 224 height 497
click at [944, 242] on div at bounding box center [1006, 215] width 224 height 497
click at [1073, 454] on div at bounding box center [1006, 215] width 224 height 497
click at [1004, 258] on div at bounding box center [1006, 215] width 224 height 497
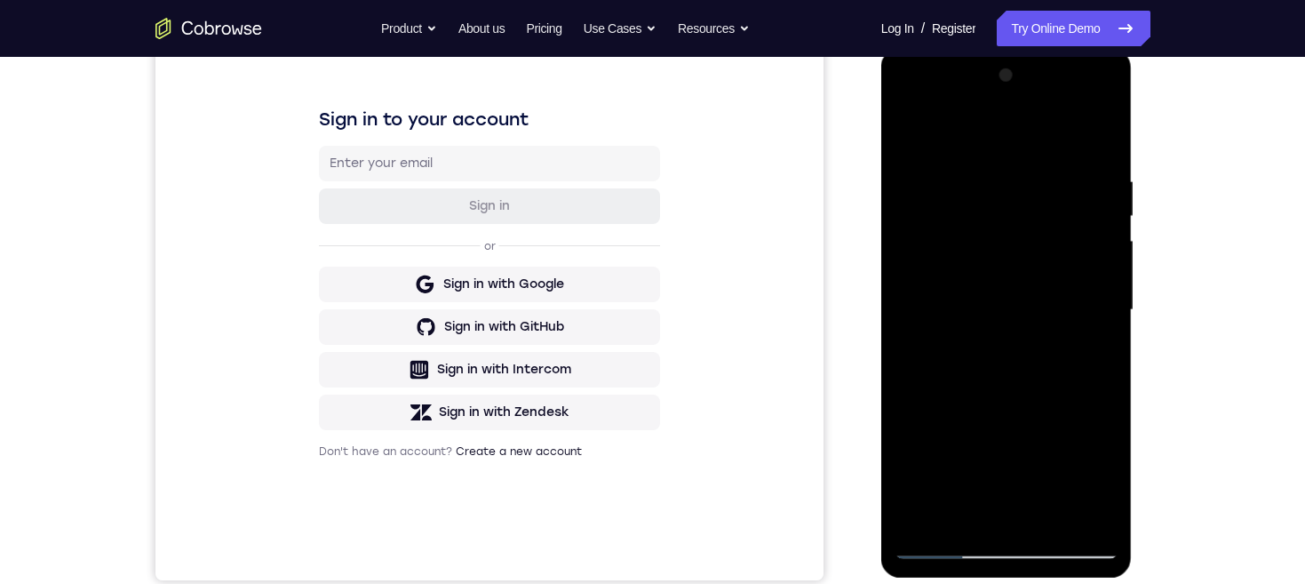
scroll to position [247, 0]
click at [1021, 200] on div at bounding box center [1006, 308] width 224 height 497
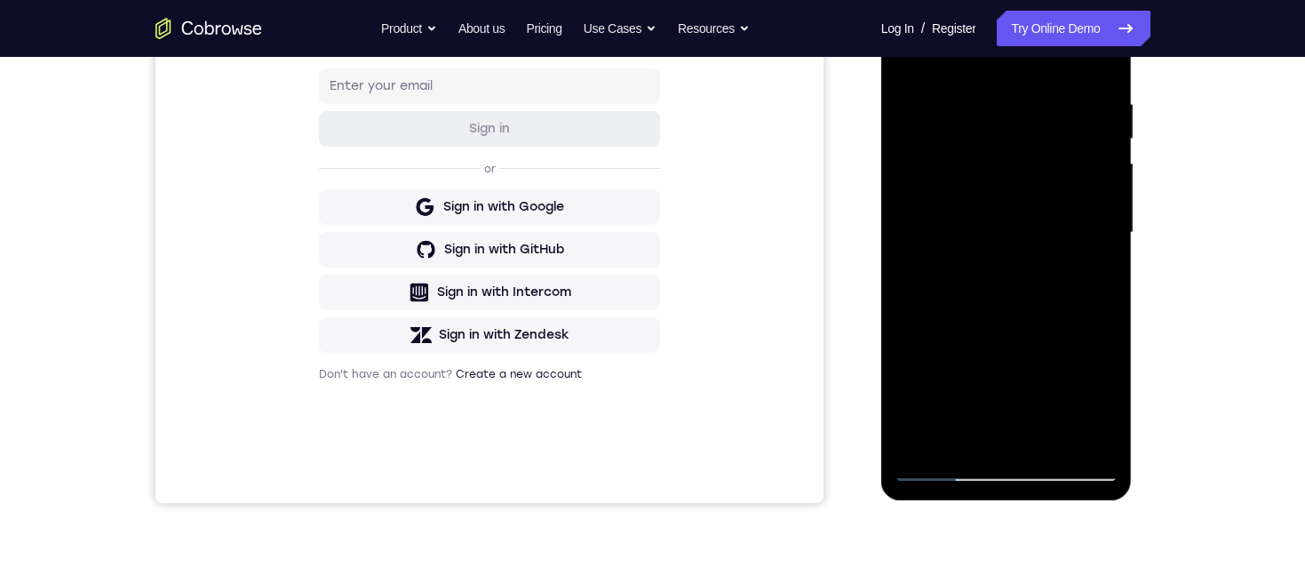
scroll to position [326, 0]
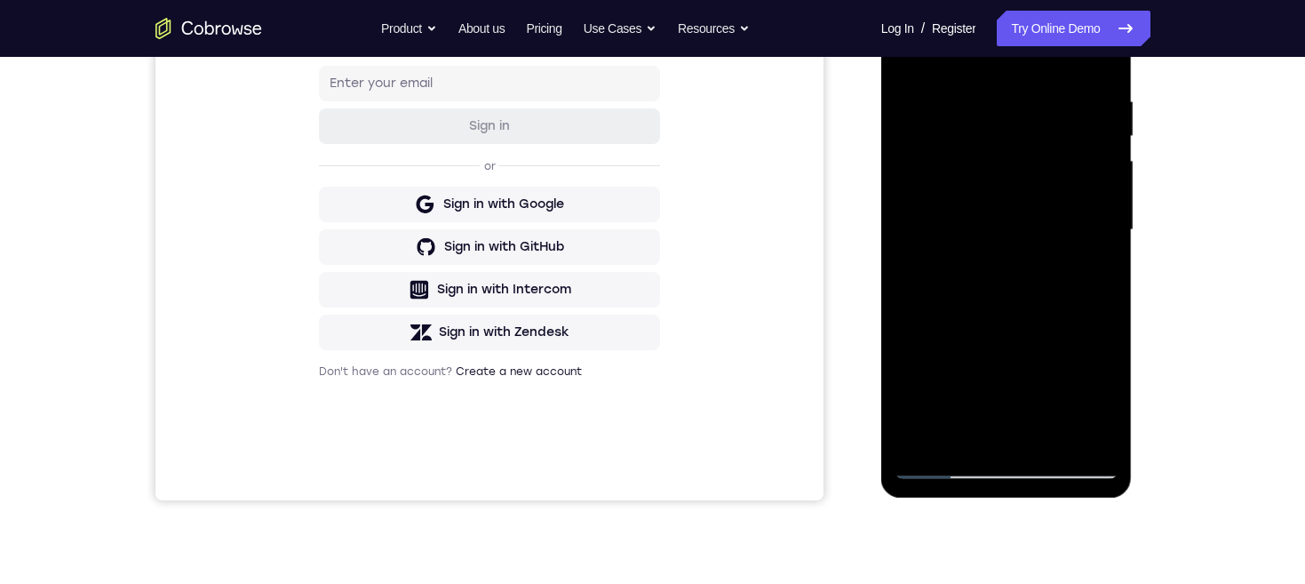
click at [923, 298] on div at bounding box center [1006, 229] width 224 height 497
click at [1011, 463] on div at bounding box center [1006, 229] width 224 height 497
click at [1074, 463] on div at bounding box center [1006, 229] width 224 height 497
click at [1048, 213] on div at bounding box center [1006, 229] width 224 height 497
click at [1073, 473] on div at bounding box center [1006, 229] width 224 height 497
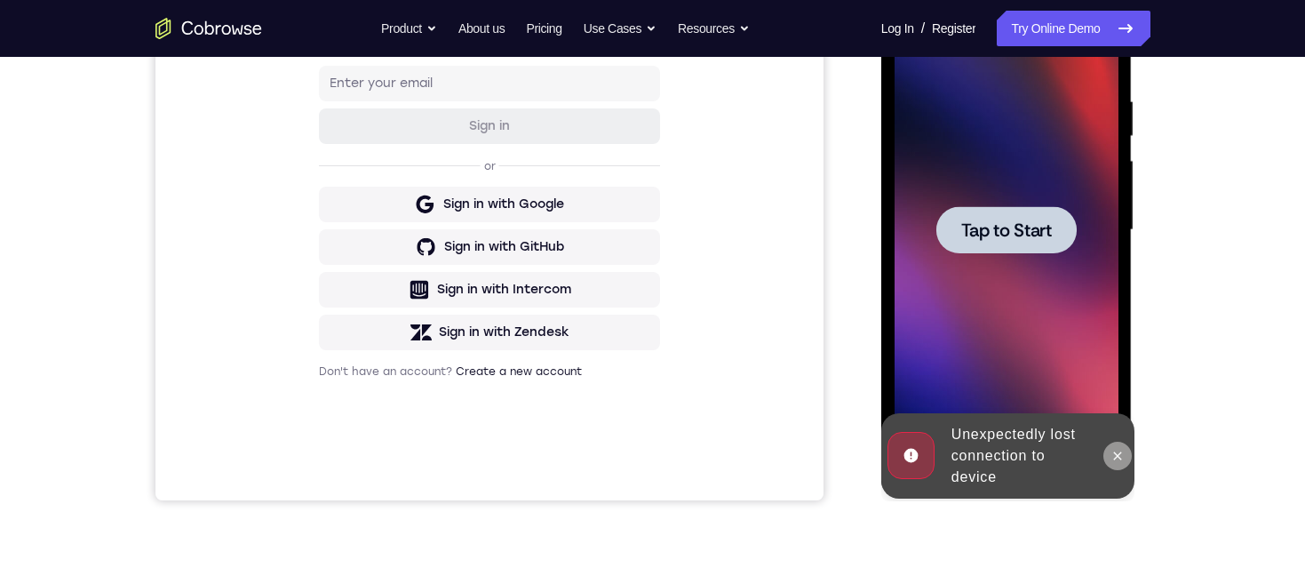
click at [1115, 450] on icon at bounding box center [1117, 456] width 14 height 14
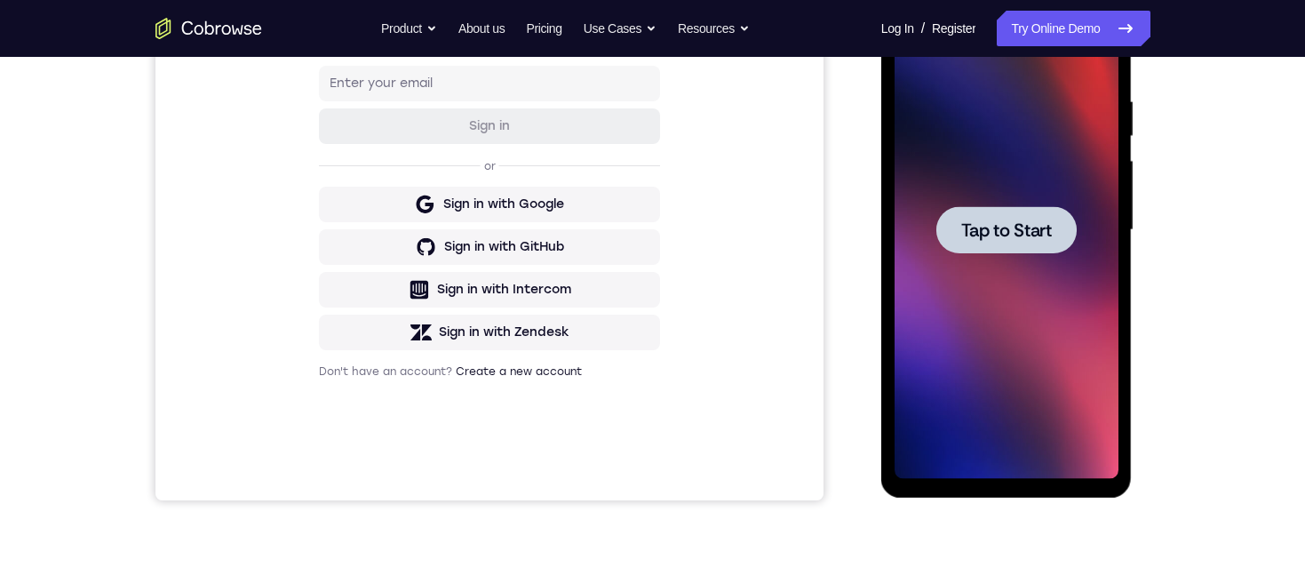
click at [1037, 221] on span "Tap to Start" at bounding box center [1006, 230] width 91 height 18
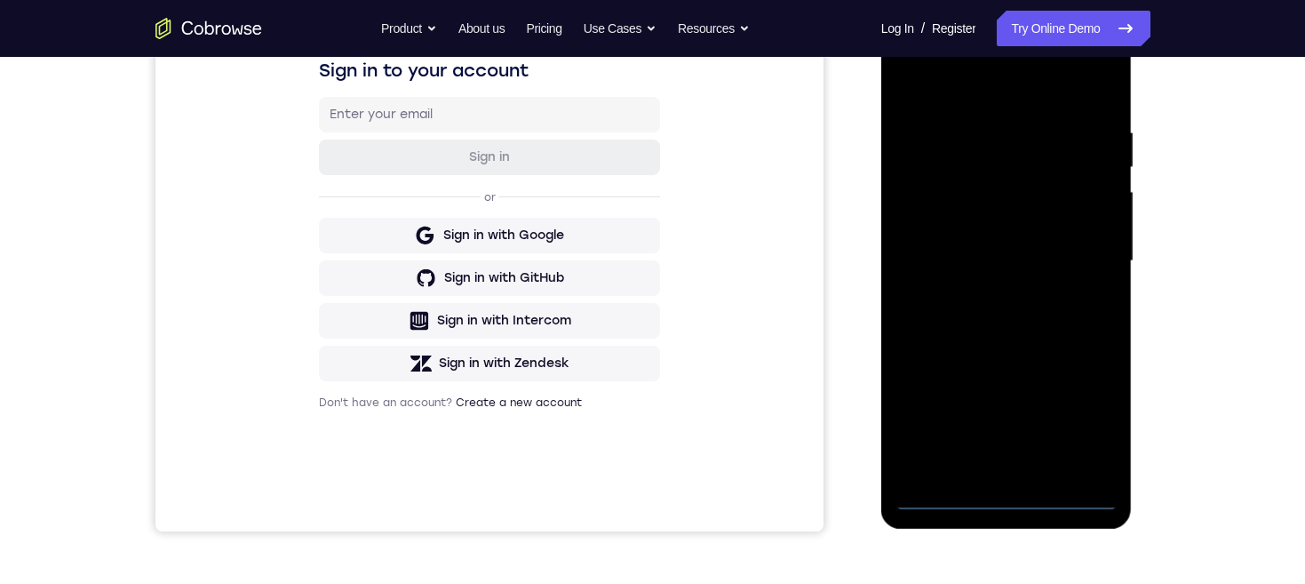
scroll to position [360, 0]
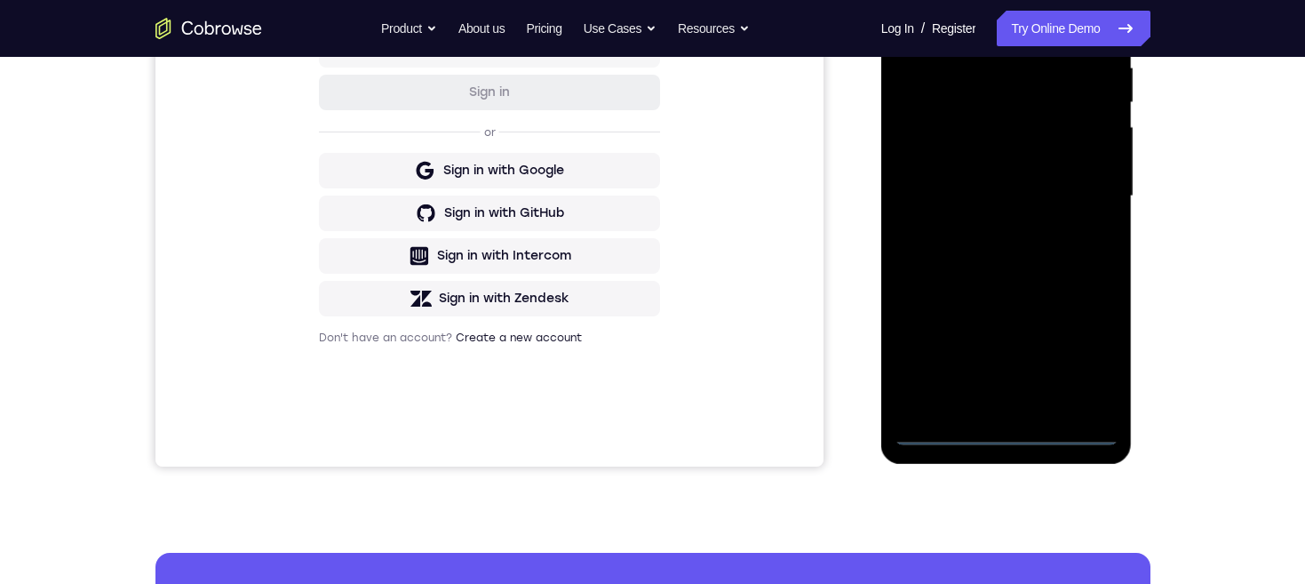
click at [1005, 434] on div at bounding box center [1006, 196] width 224 height 497
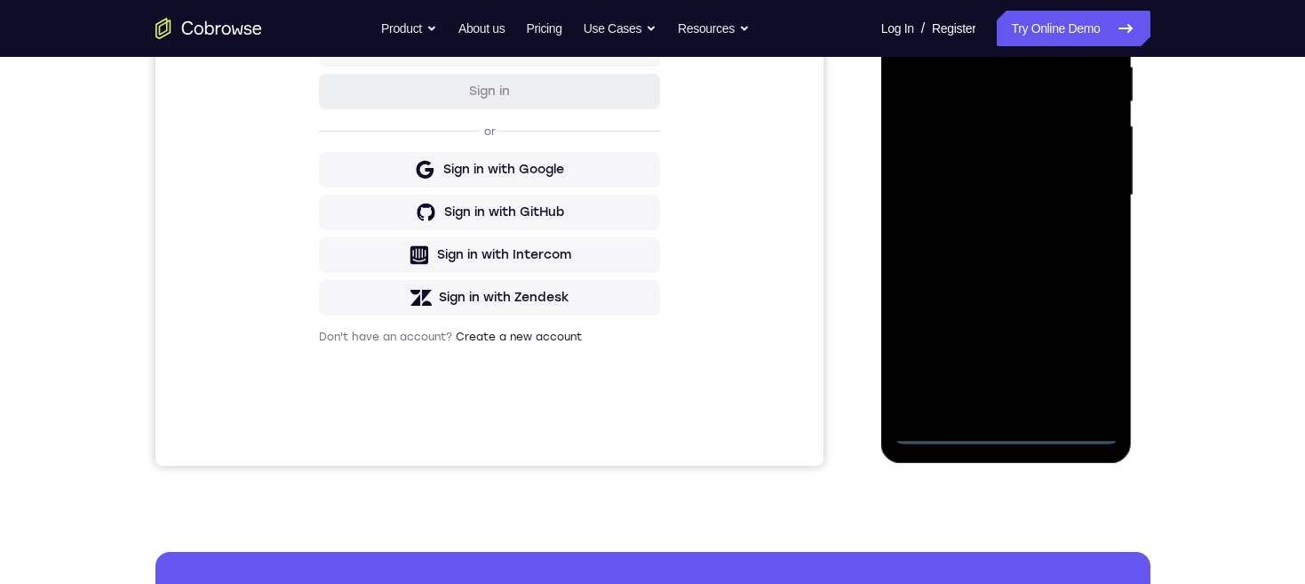
click at [1086, 360] on div at bounding box center [1006, 195] width 224 height 497
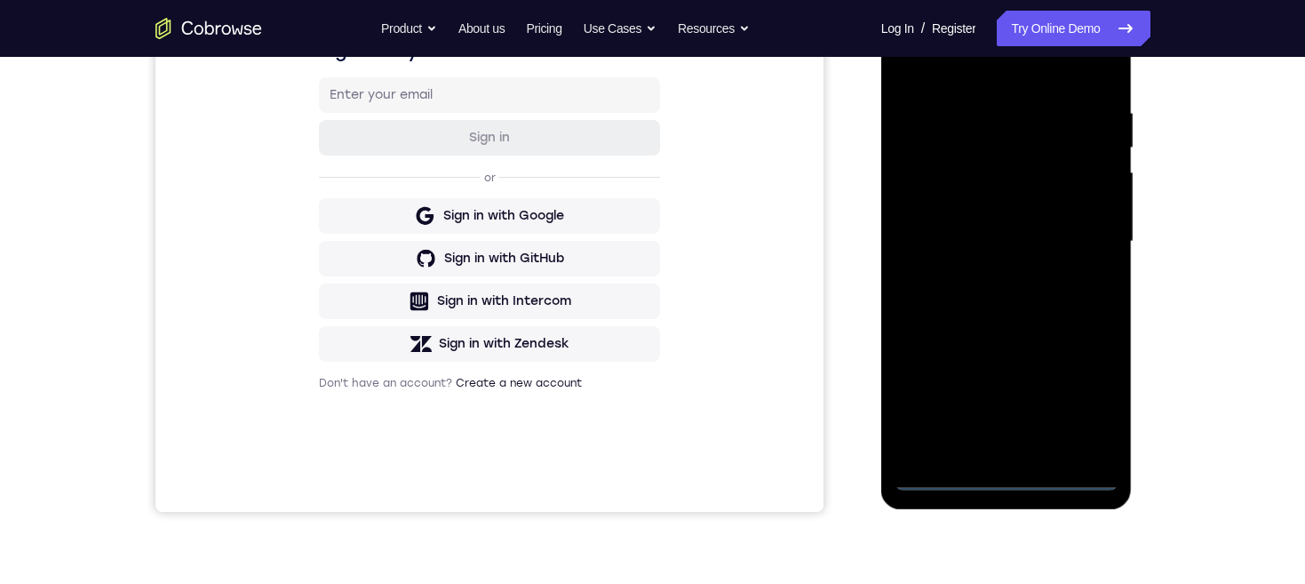
scroll to position [195, 0]
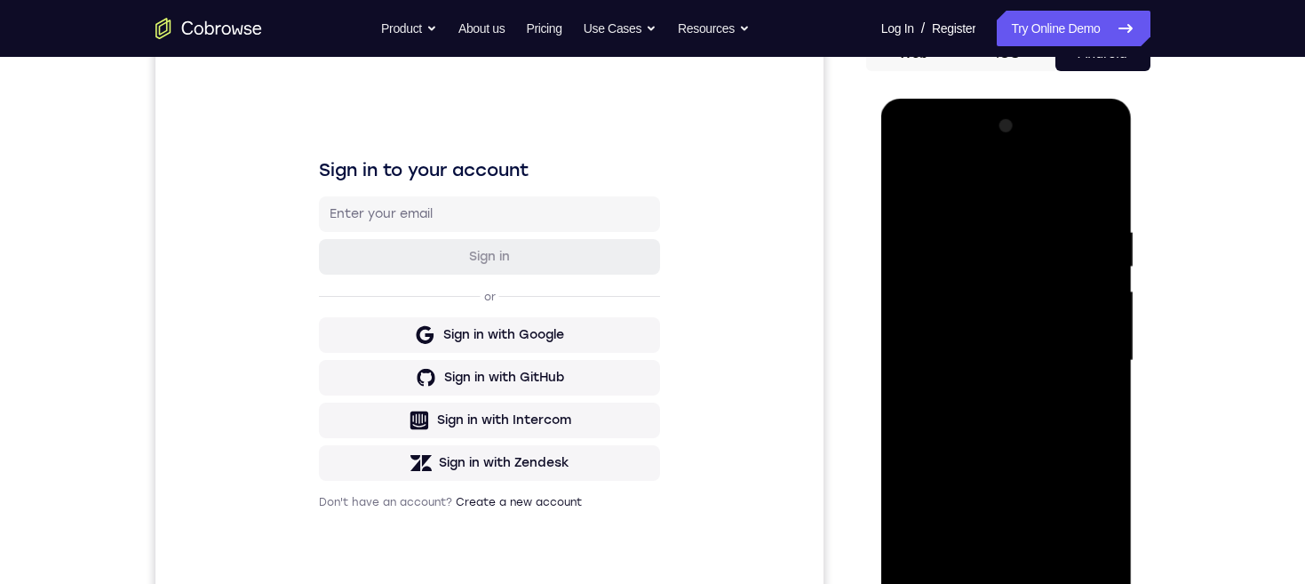
click at [1038, 185] on div at bounding box center [1006, 360] width 224 height 497
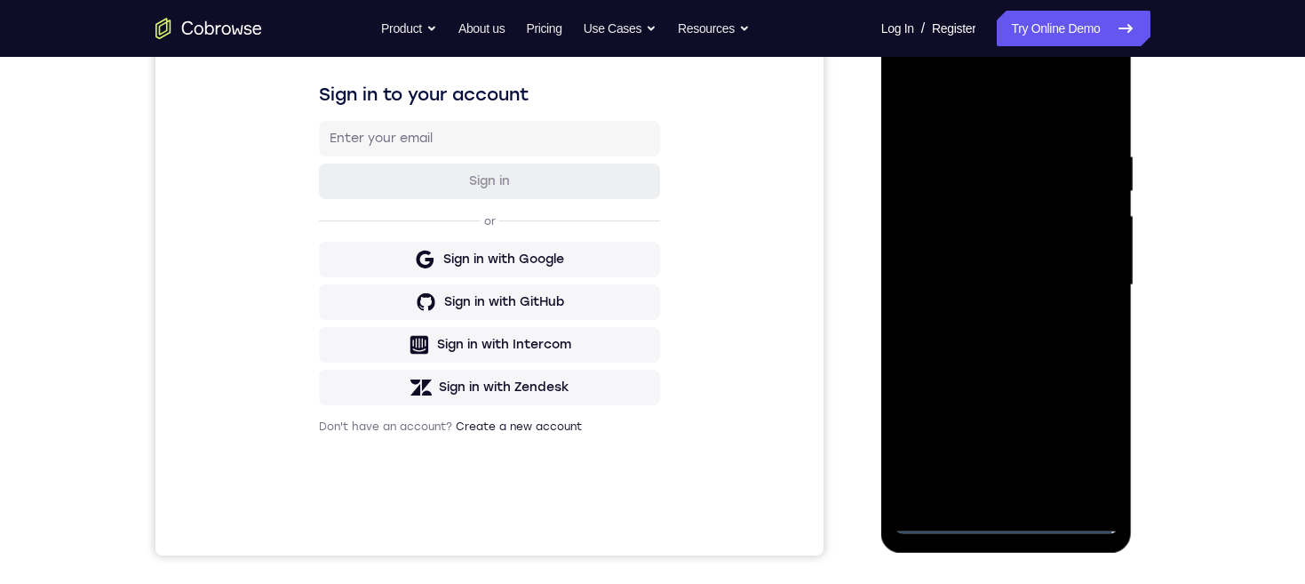
click at [1085, 284] on div at bounding box center [1006, 284] width 224 height 497
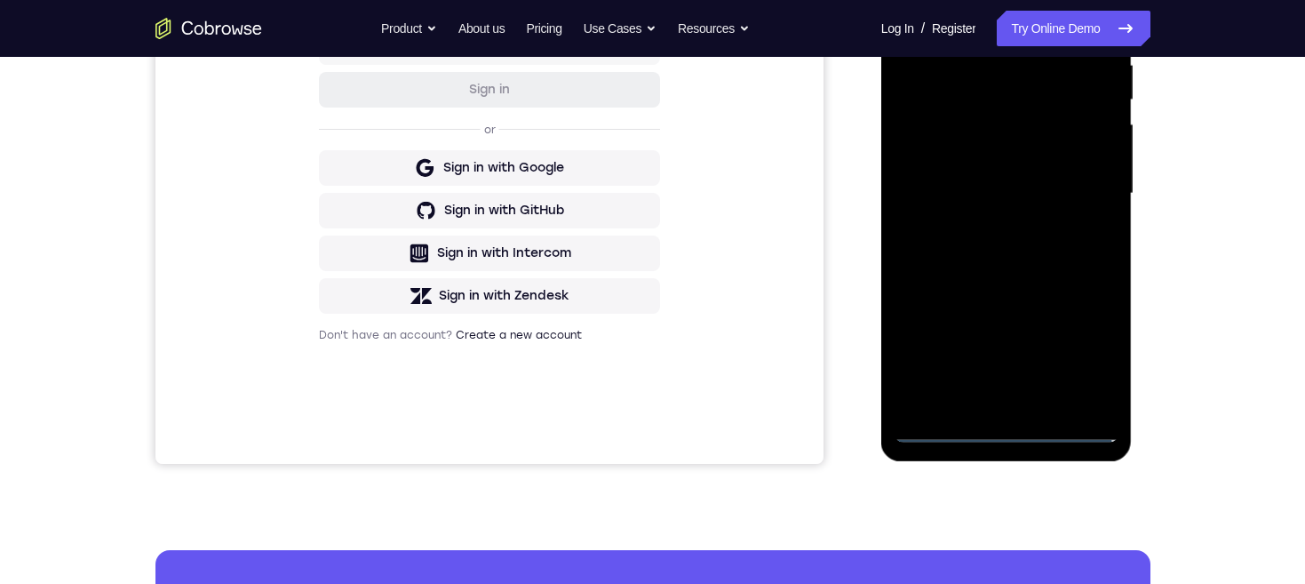
scroll to position [348, 0]
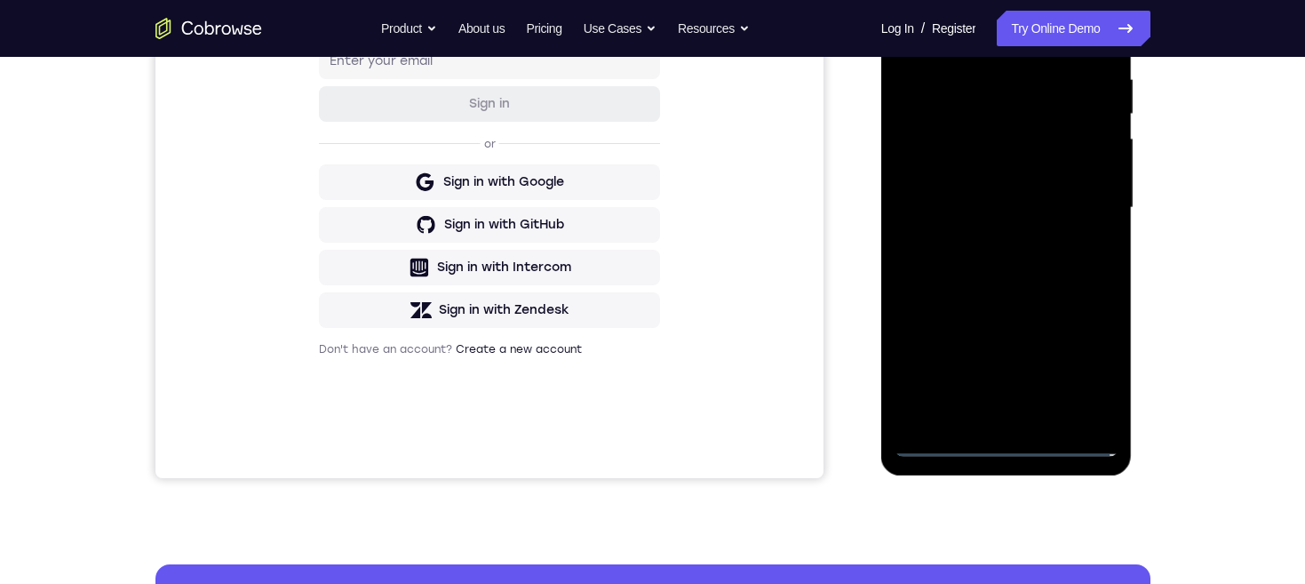
click at [988, 241] on div at bounding box center [1006, 207] width 224 height 497
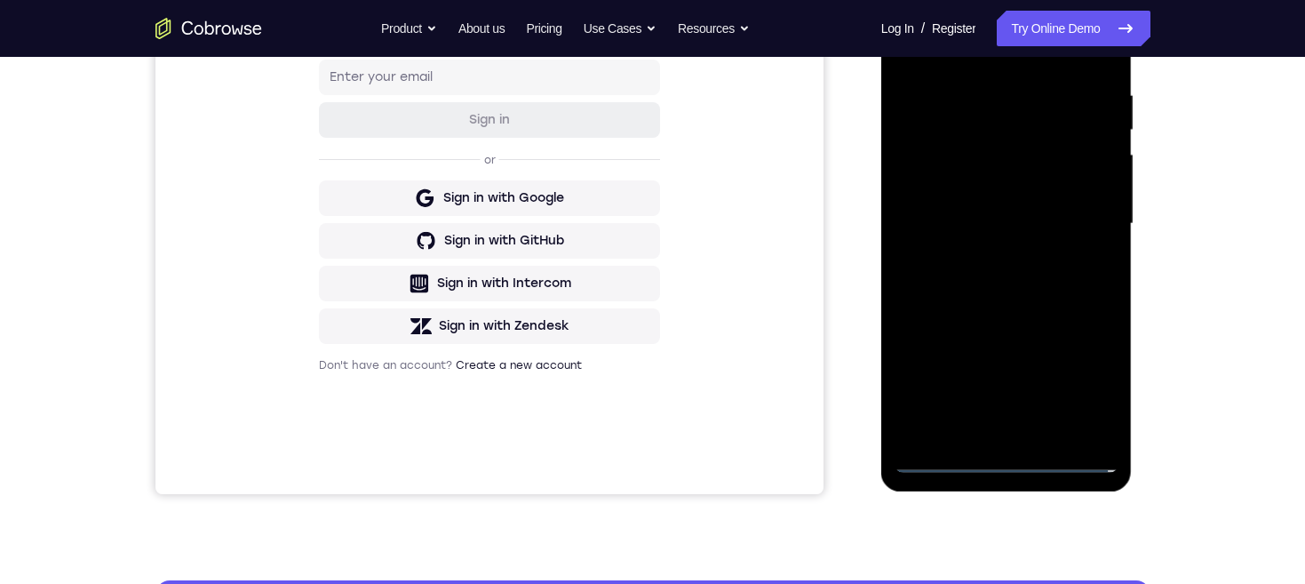
click at [1041, 205] on div at bounding box center [1006, 223] width 224 height 497
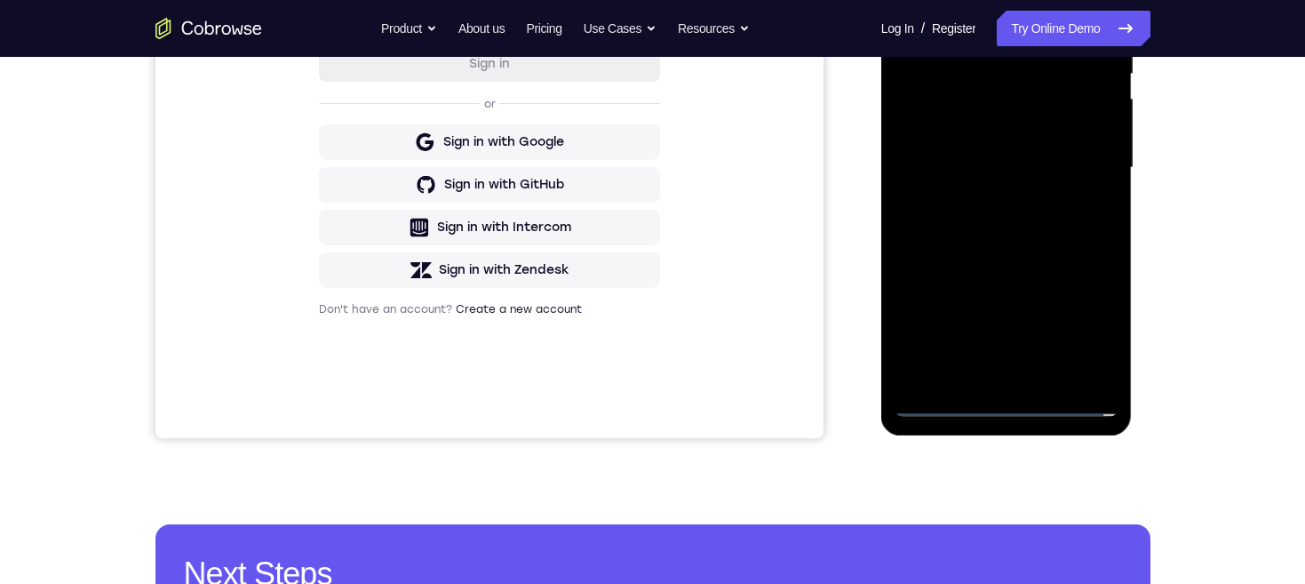
click at [1029, 135] on div at bounding box center [1006, 167] width 224 height 497
click at [1073, 170] on div at bounding box center [1006, 167] width 224 height 497
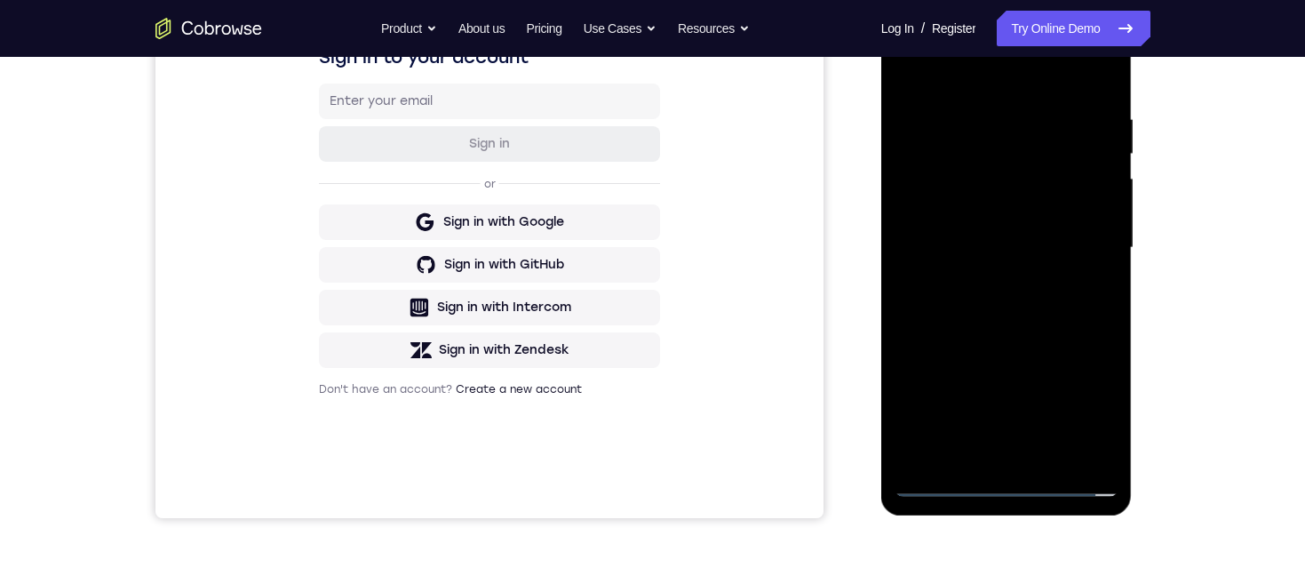
click at [1035, 315] on div at bounding box center [1006, 247] width 224 height 497
click at [1057, 309] on div at bounding box center [1006, 249] width 224 height 497
click at [1013, 302] on div at bounding box center [1006, 249] width 224 height 497
click at [1028, 311] on div at bounding box center [1006, 249] width 224 height 497
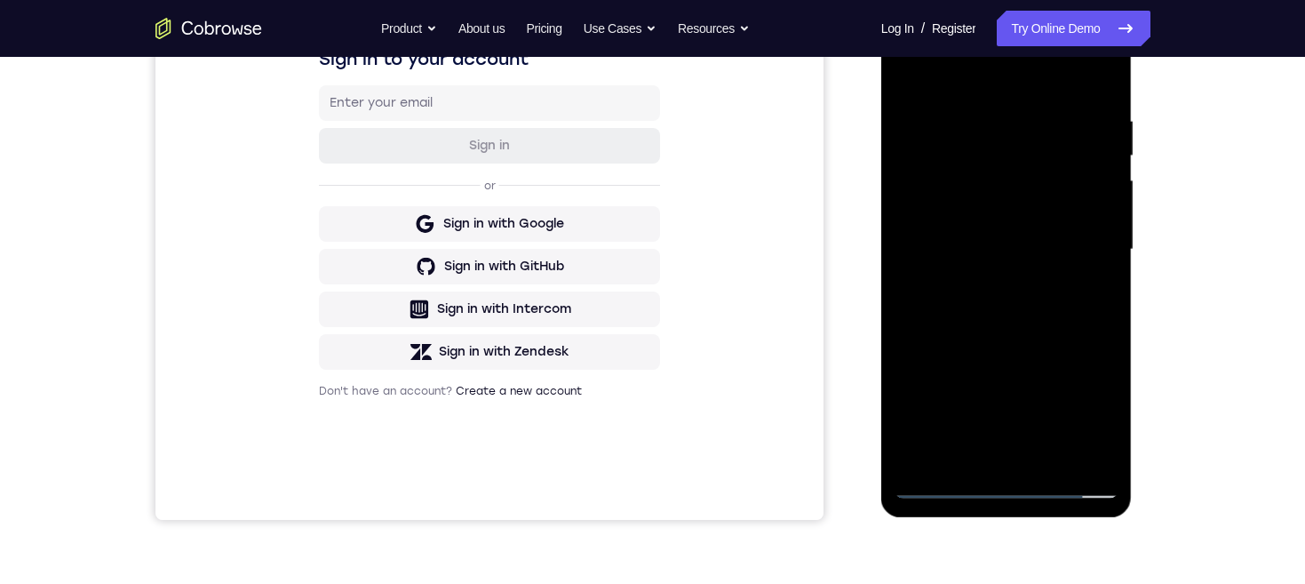
click at [1016, 300] on div at bounding box center [1006, 249] width 224 height 497
click at [1023, 301] on div at bounding box center [1006, 249] width 224 height 497
click at [1028, 301] on div at bounding box center [1006, 249] width 224 height 497
click at [1065, 315] on div at bounding box center [1006, 249] width 224 height 497
